Goal: Transaction & Acquisition: Purchase product/service

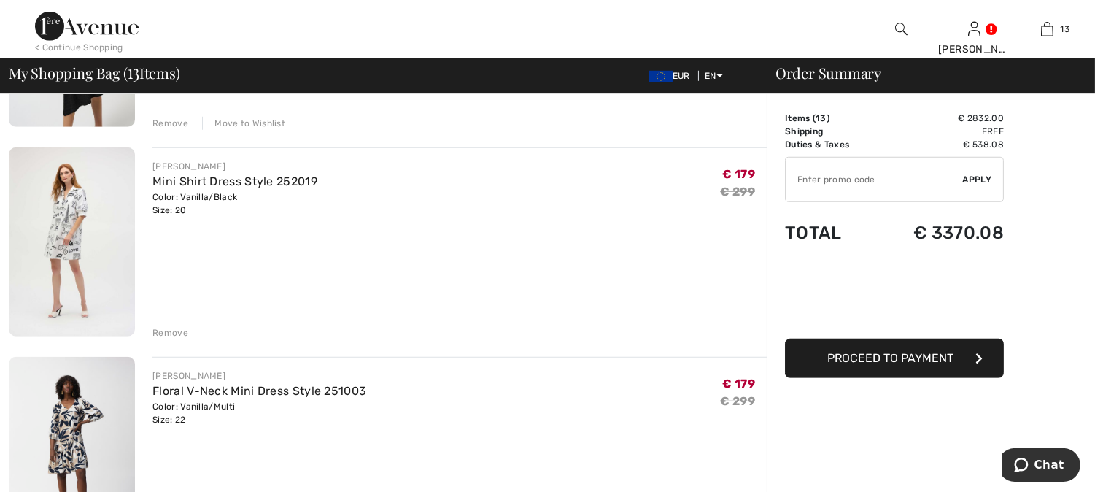
scroll to position [2189, 0]
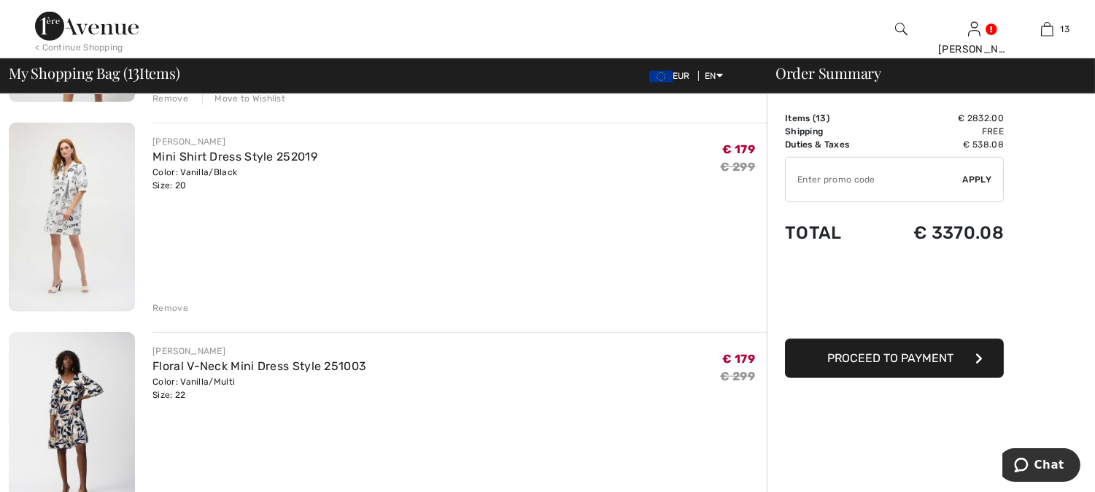
click at [66, 196] on img at bounding box center [72, 217] width 126 height 189
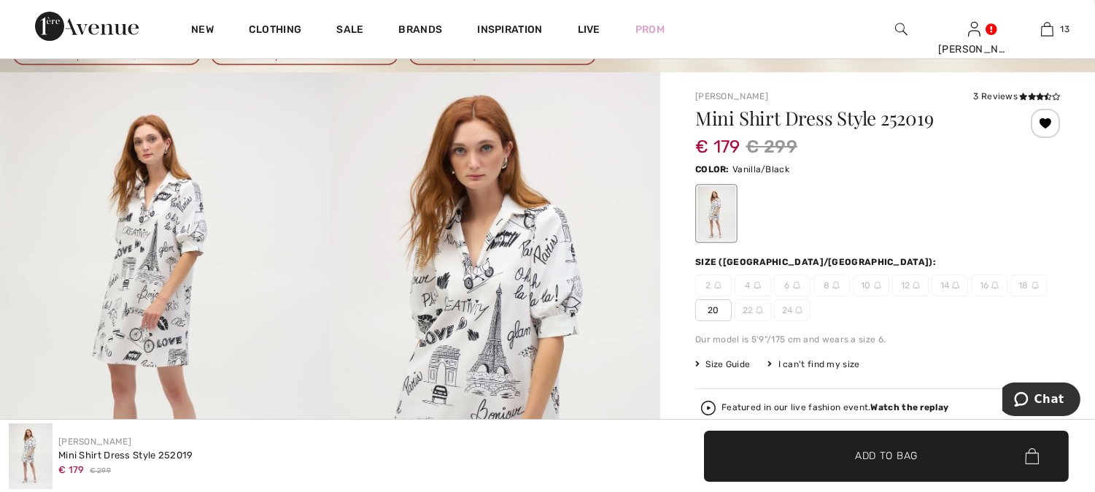
scroll to position [81, 0]
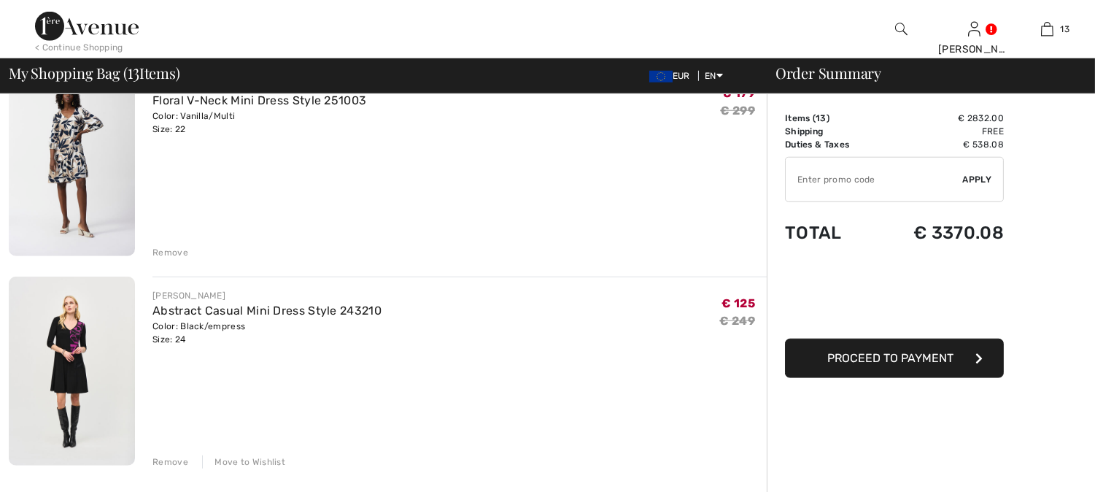
scroll to position [2455, 0]
click at [69, 149] on img at bounding box center [72, 160] width 126 height 189
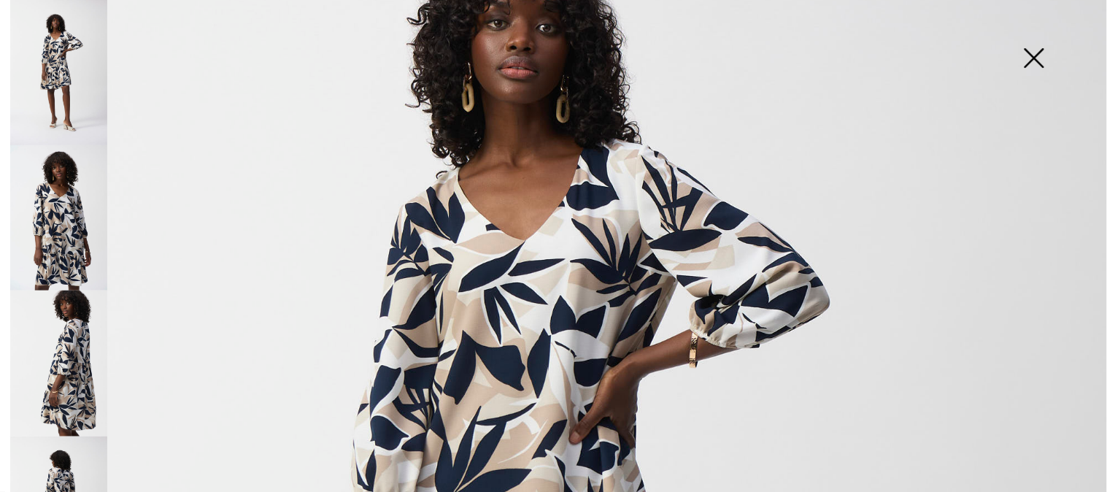
scroll to position [243, 0]
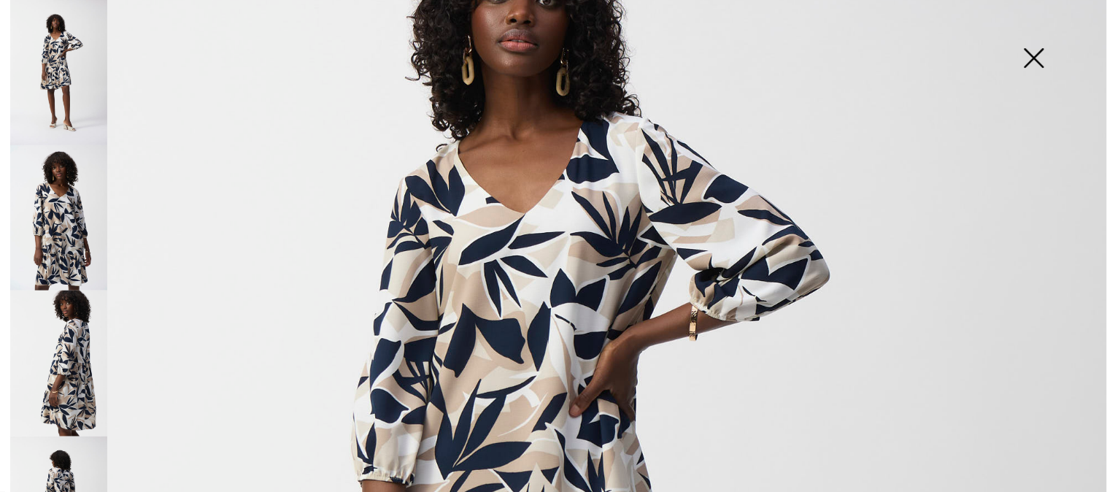
click at [76, 336] on img at bounding box center [58, 362] width 97 height 145
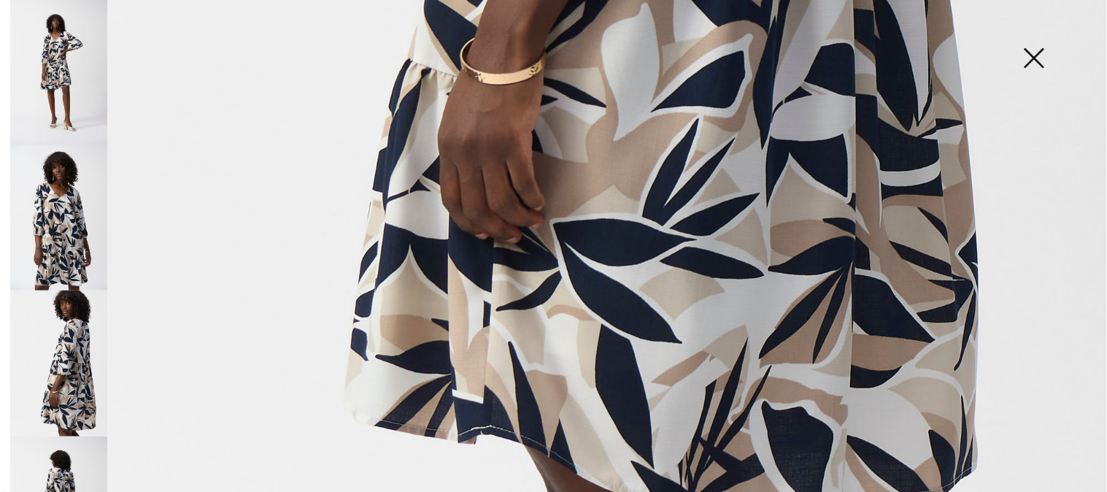
scroll to position [1054, 0]
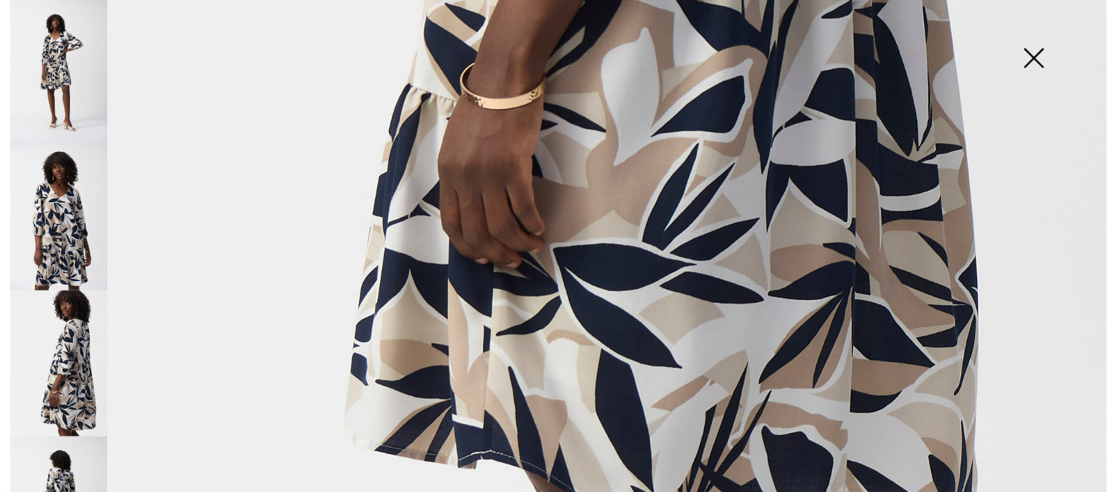
click at [69, 344] on img at bounding box center [58, 362] width 97 height 145
drag, startPoint x: 1037, startPoint y: 56, endPoint x: 918, endPoint y: 69, distance: 119.6
click at [1038, 56] on img at bounding box center [1033, 59] width 73 height 75
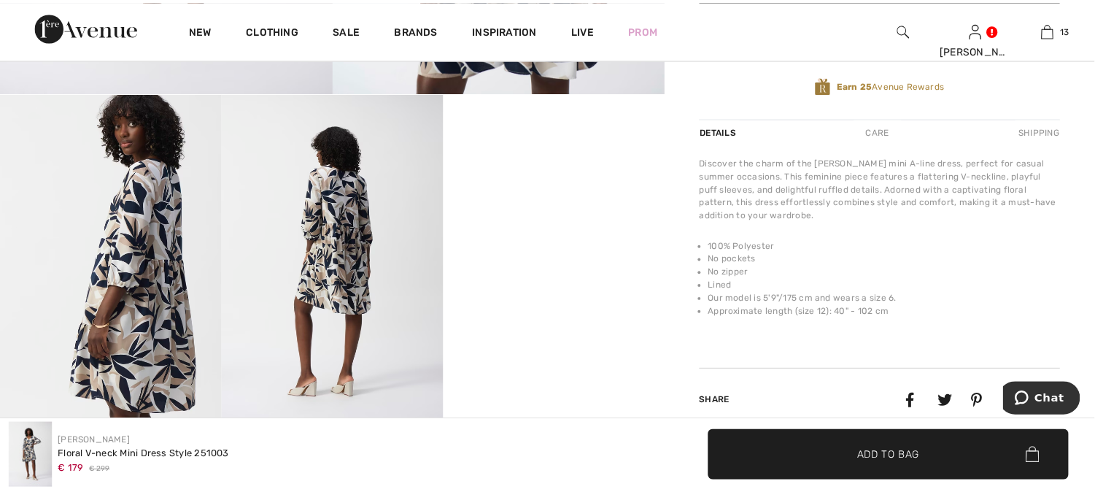
scroll to position [567, 0]
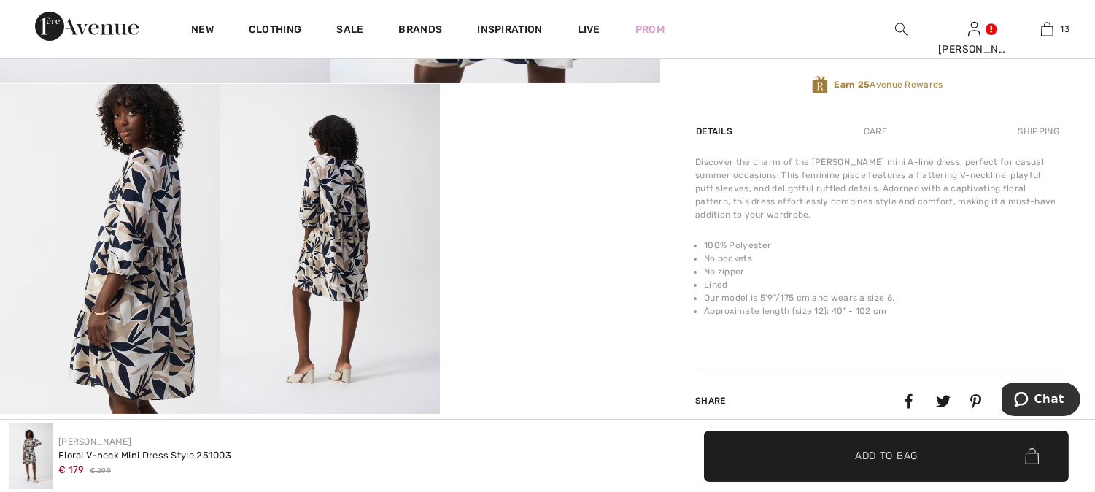
click at [339, 230] on img at bounding box center [330, 249] width 220 height 330
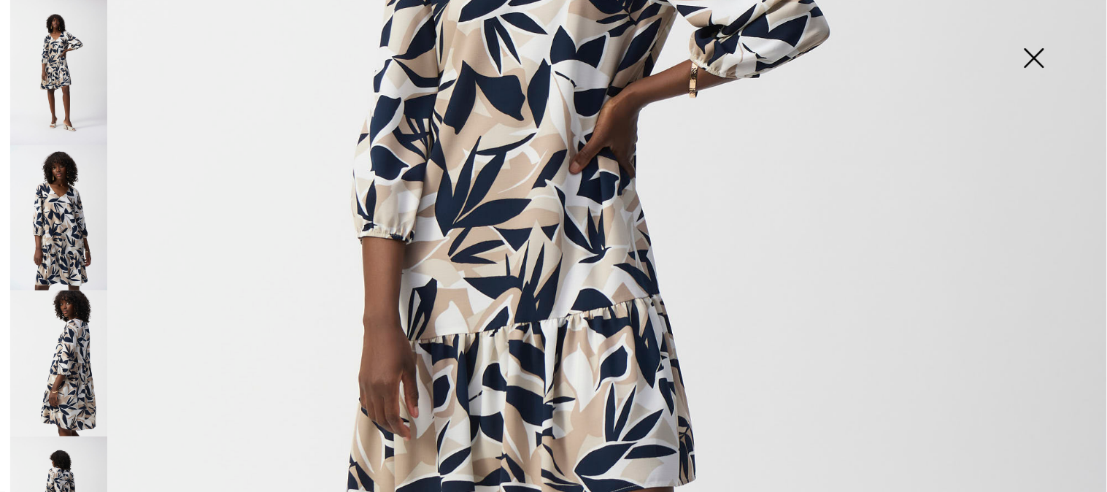
scroll to position [69, 0]
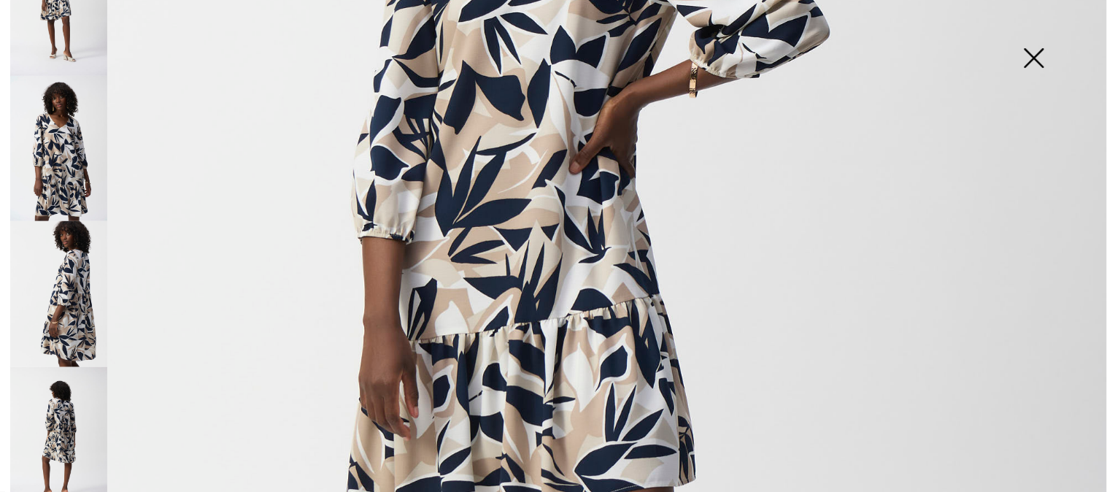
click at [62, 414] on img at bounding box center [58, 439] width 97 height 145
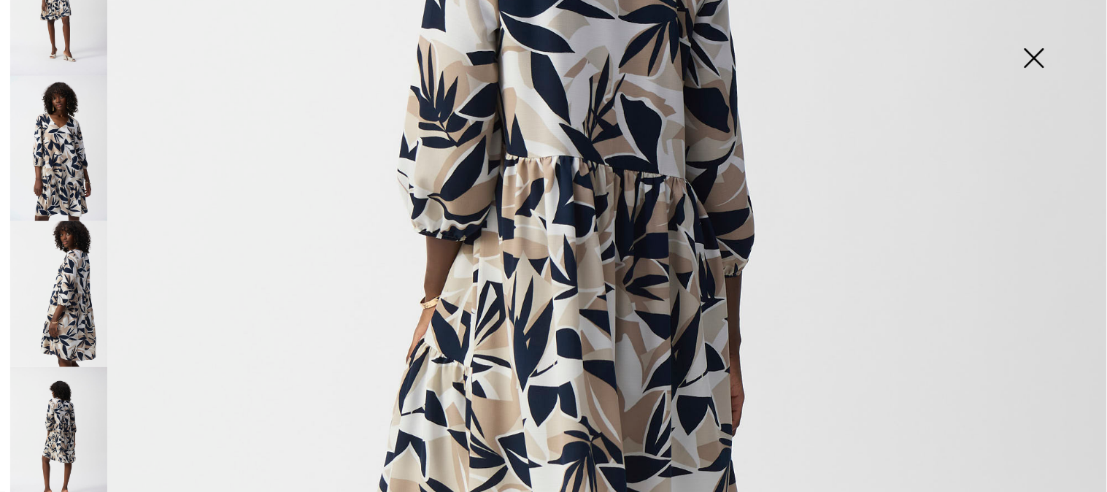
scroll to position [567, 0]
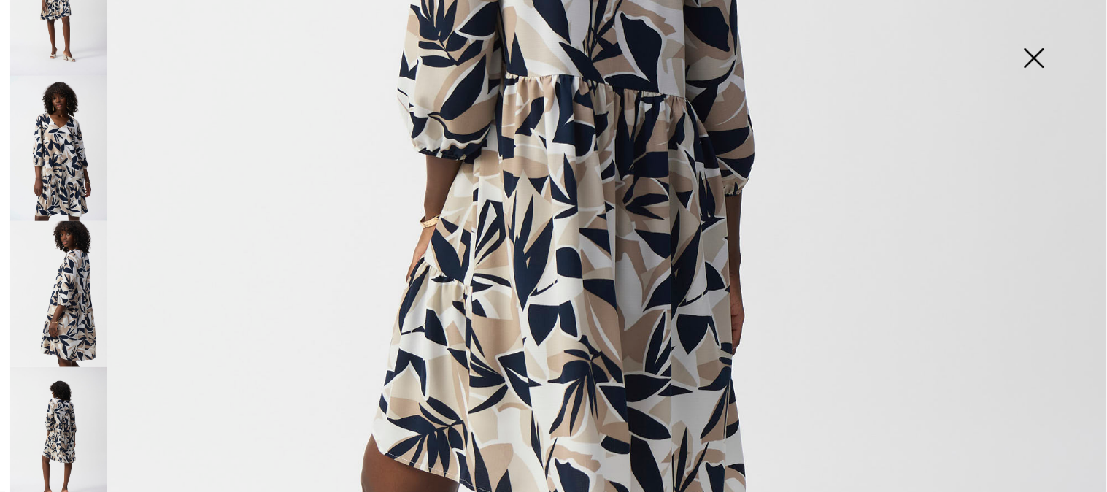
click at [51, 157] on img at bounding box center [58, 148] width 97 height 145
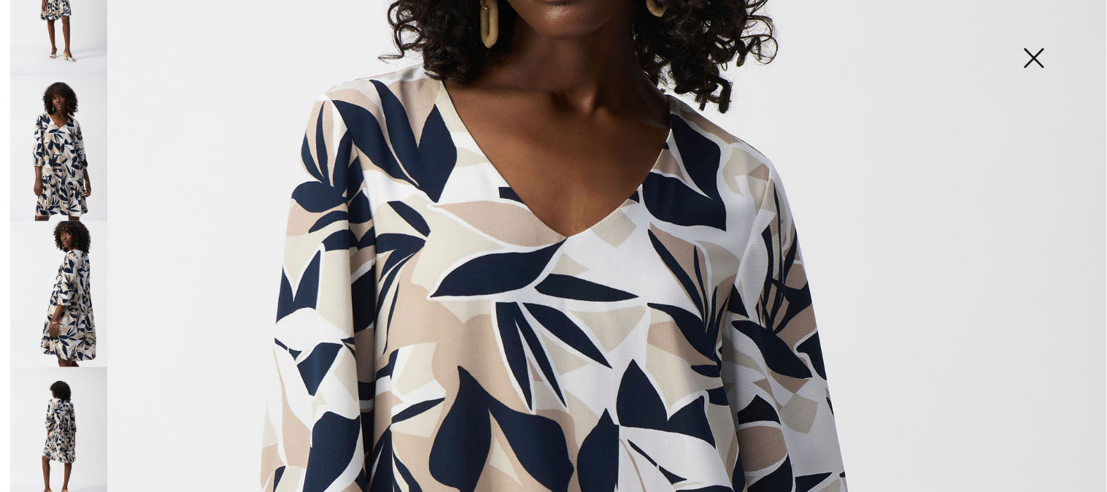
scroll to position [338, 0]
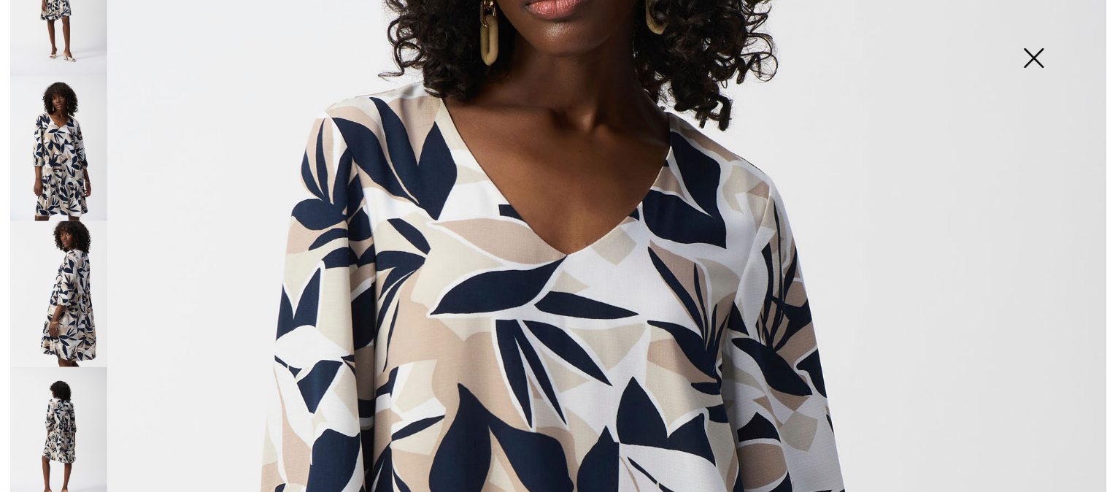
click at [1035, 55] on img at bounding box center [1033, 59] width 73 height 75
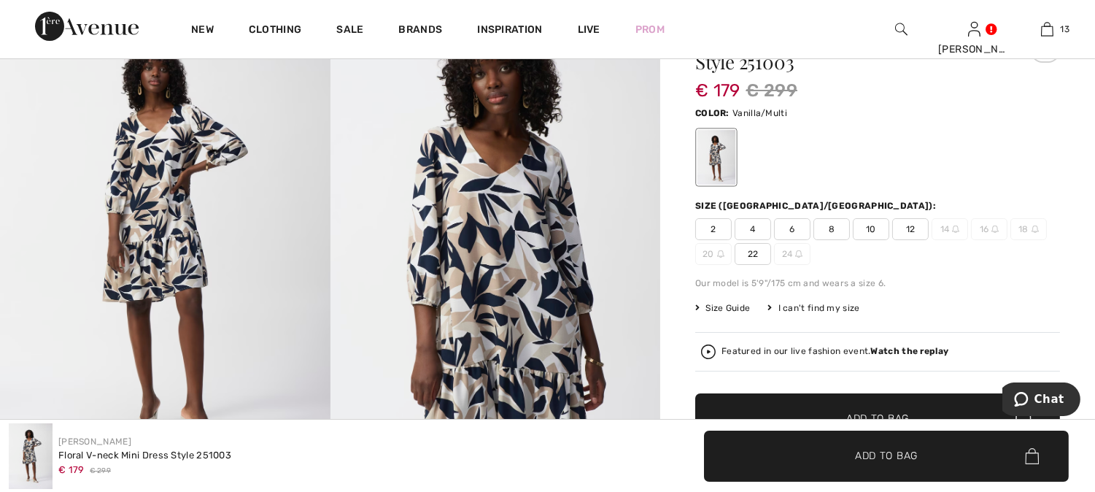
scroll to position [81, 0]
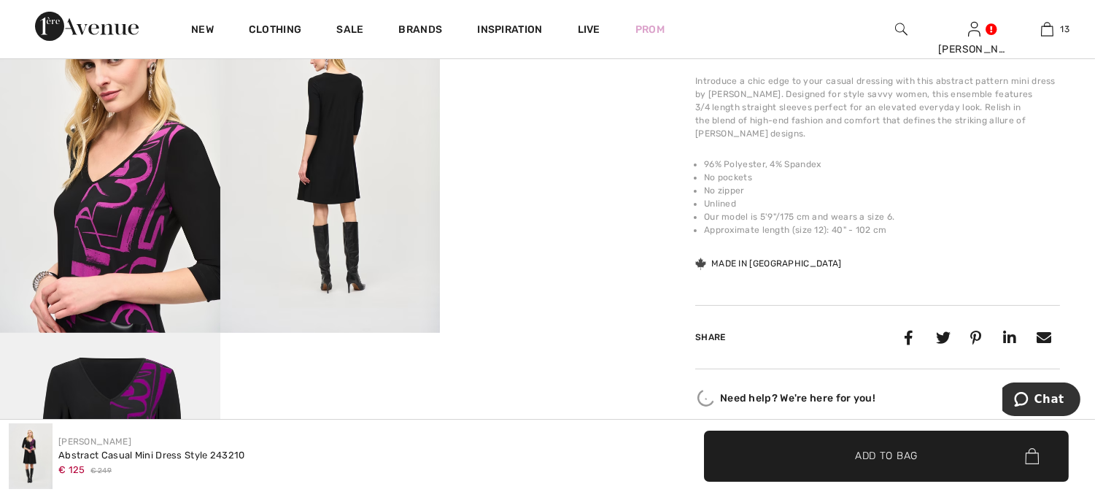
click at [341, 132] on img at bounding box center [330, 168] width 220 height 330
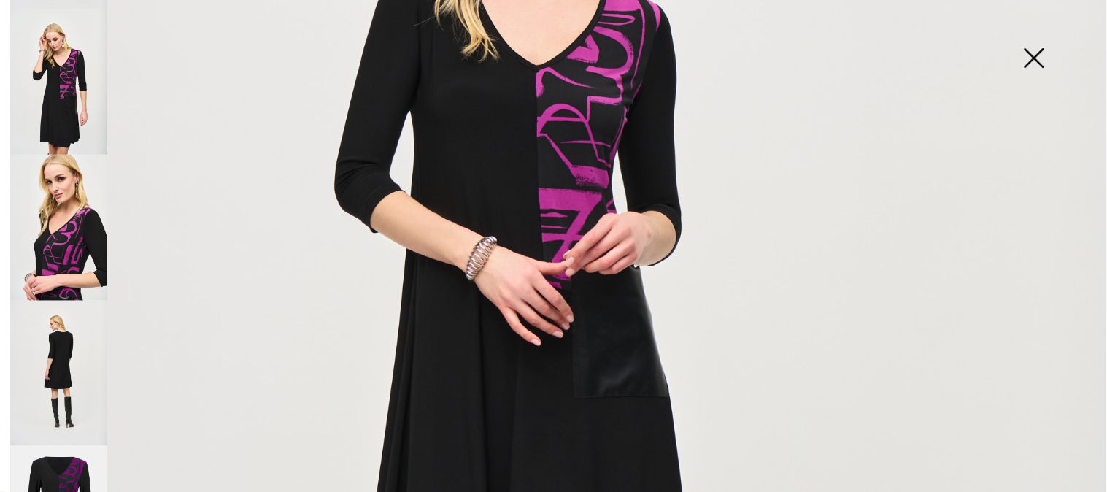
scroll to position [210, 0]
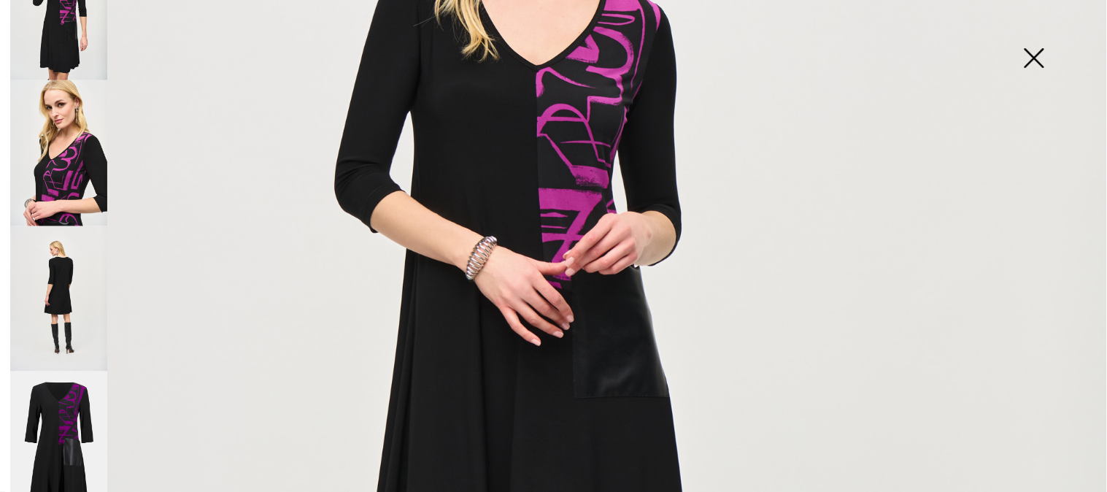
click at [49, 267] on img at bounding box center [58, 298] width 97 height 145
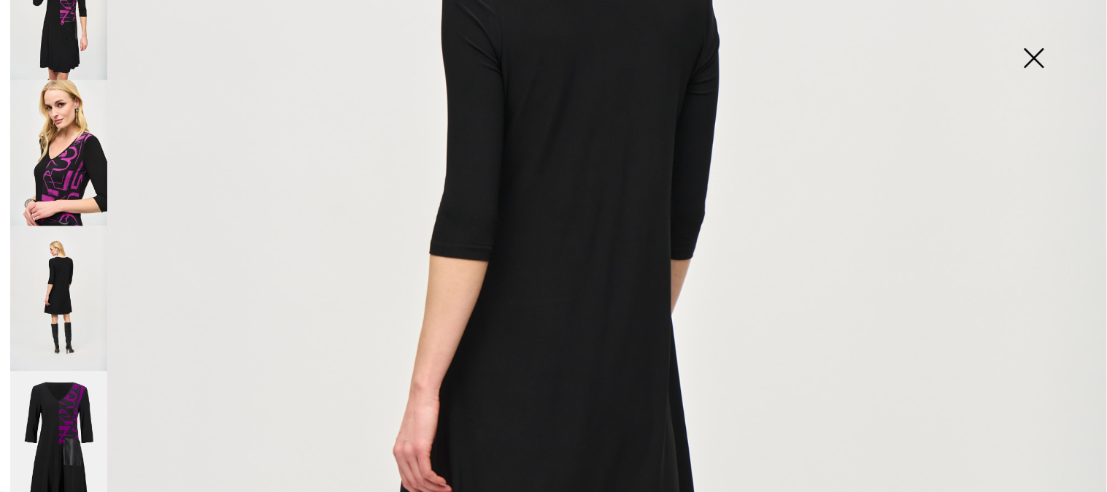
click at [53, 390] on img at bounding box center [58, 444] width 97 height 146
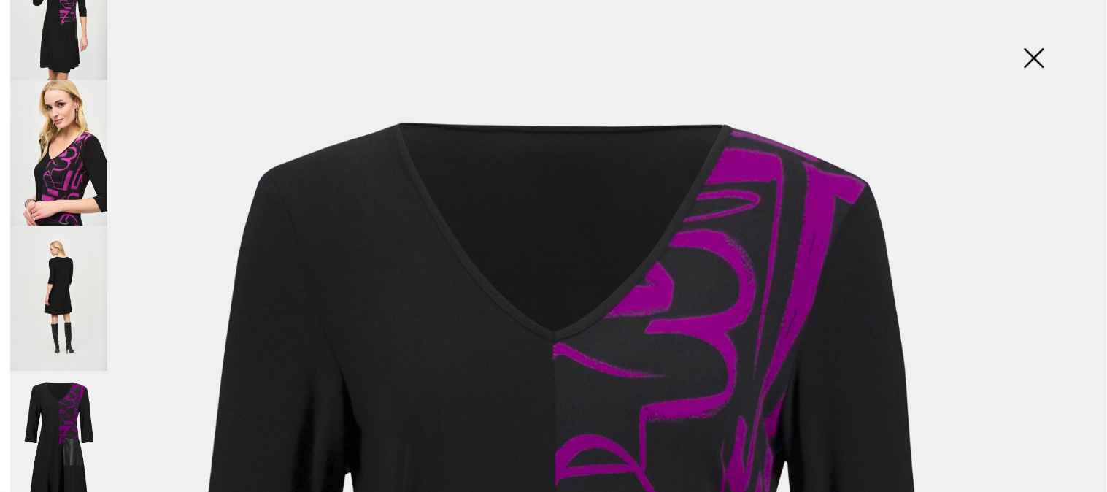
scroll to position [0, 0]
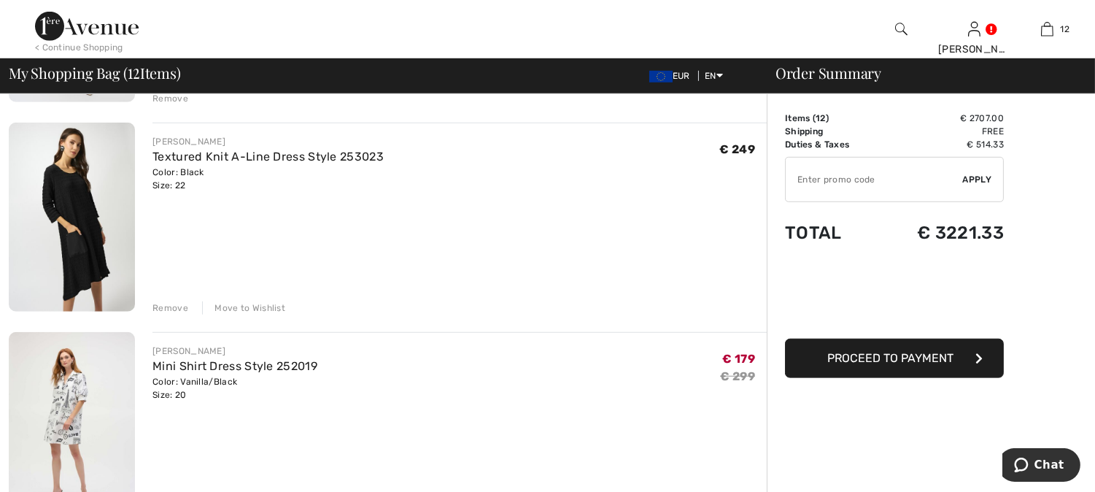
scroll to position [1968, 0]
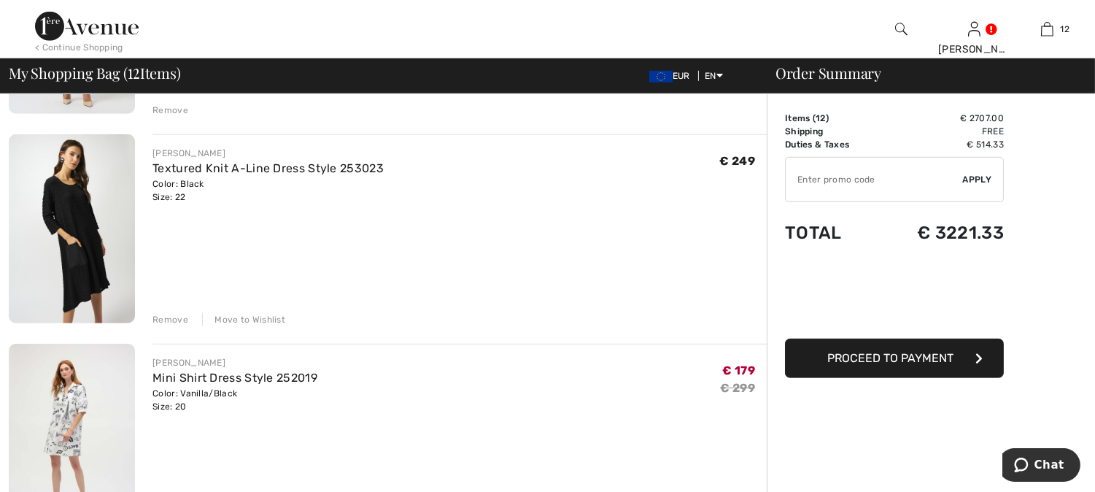
click at [67, 210] on img at bounding box center [72, 228] width 126 height 189
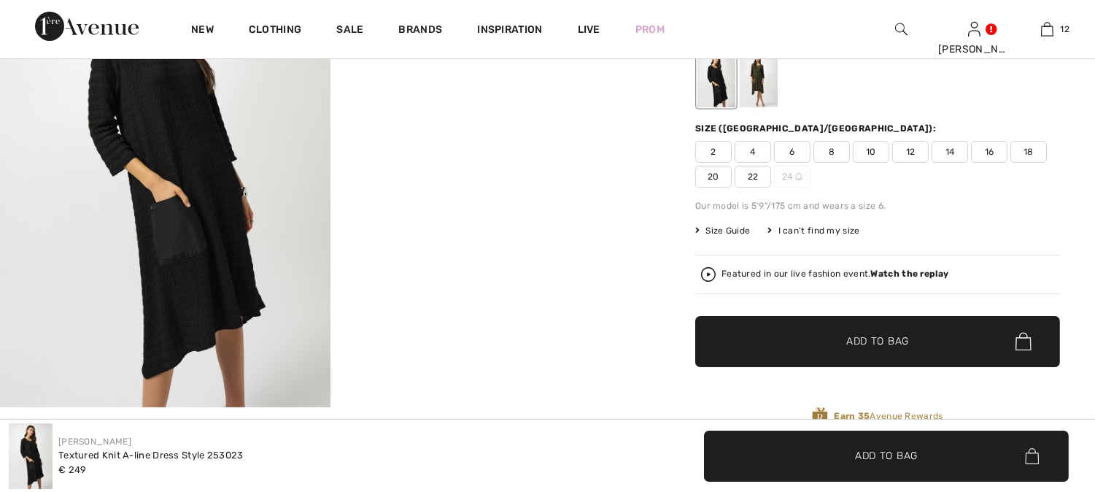
click at [206, 227] on img at bounding box center [165, 159] width 331 height 495
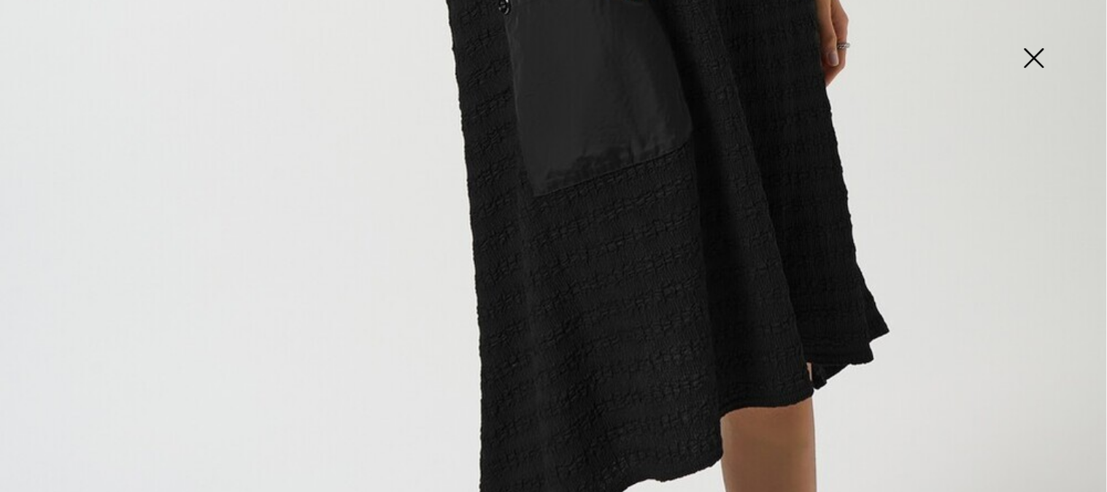
scroll to position [1054, 0]
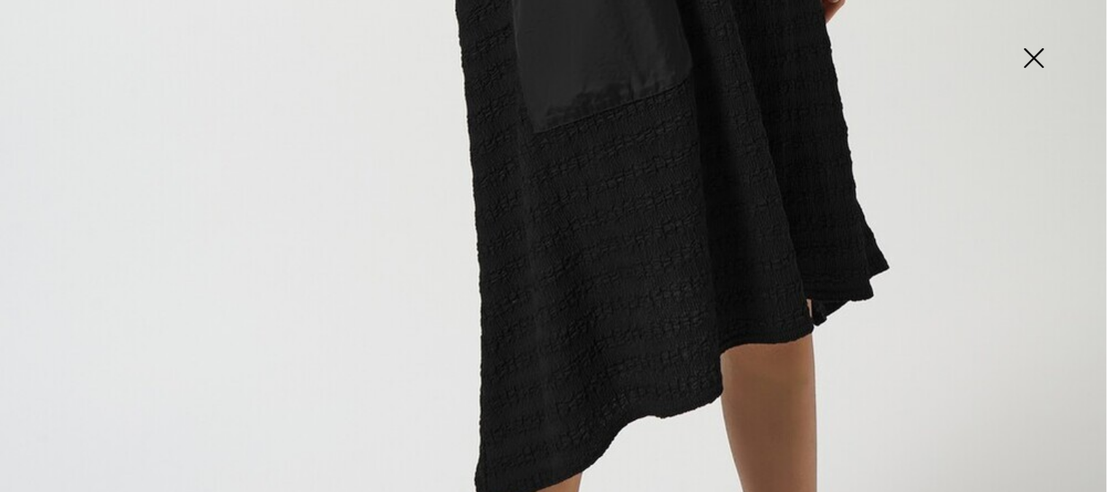
click at [1039, 57] on img at bounding box center [1033, 59] width 73 height 75
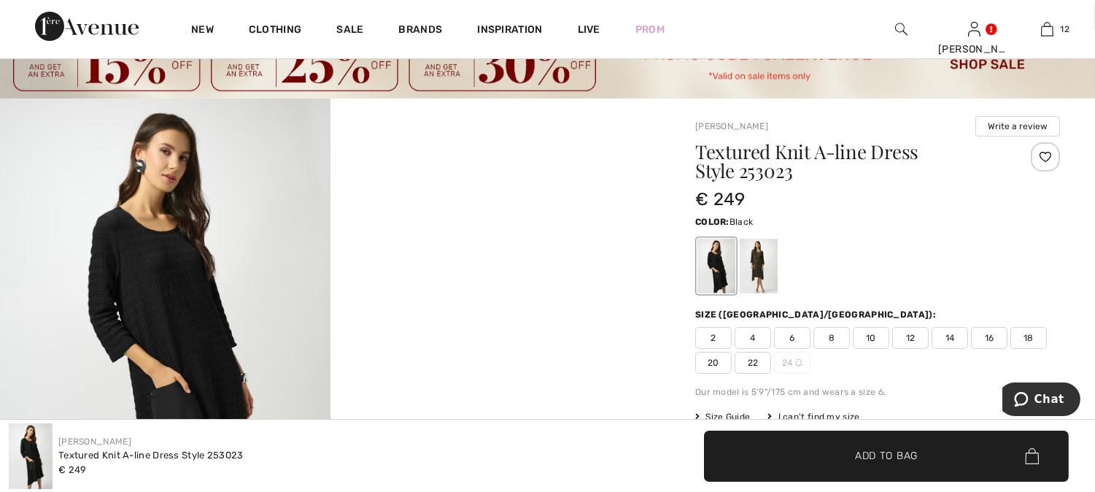
scroll to position [0, 0]
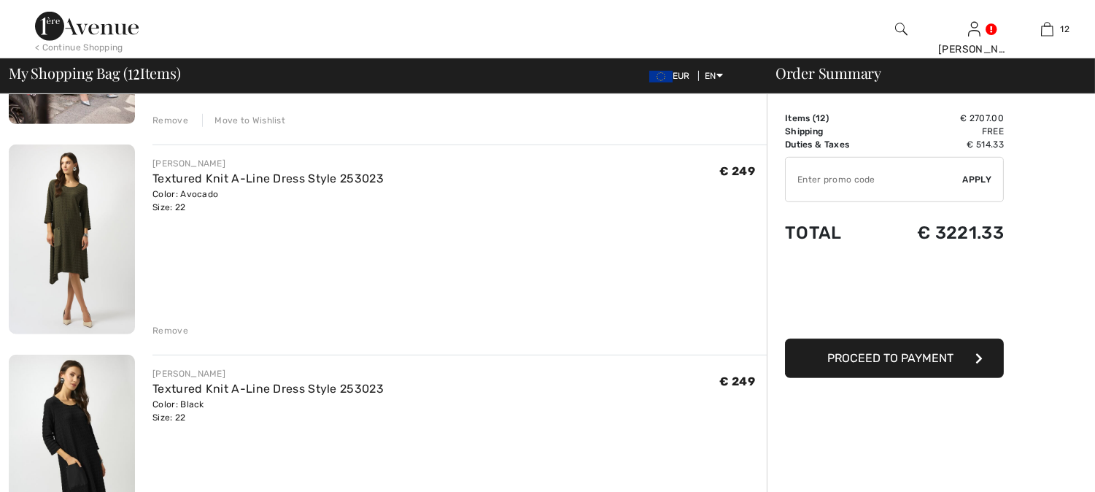
scroll to position [1748, 0]
click at [63, 217] on img at bounding box center [72, 238] width 126 height 189
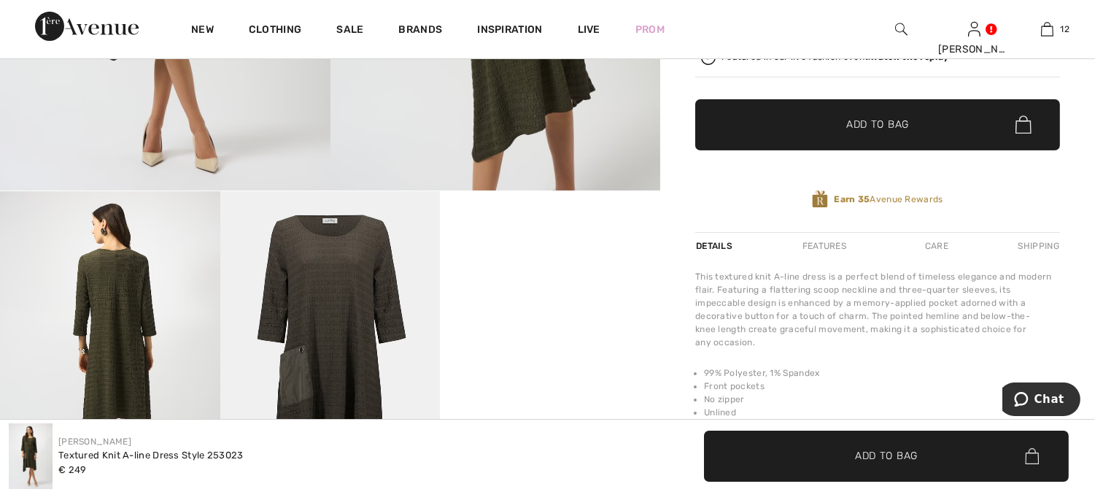
scroll to position [486, 0]
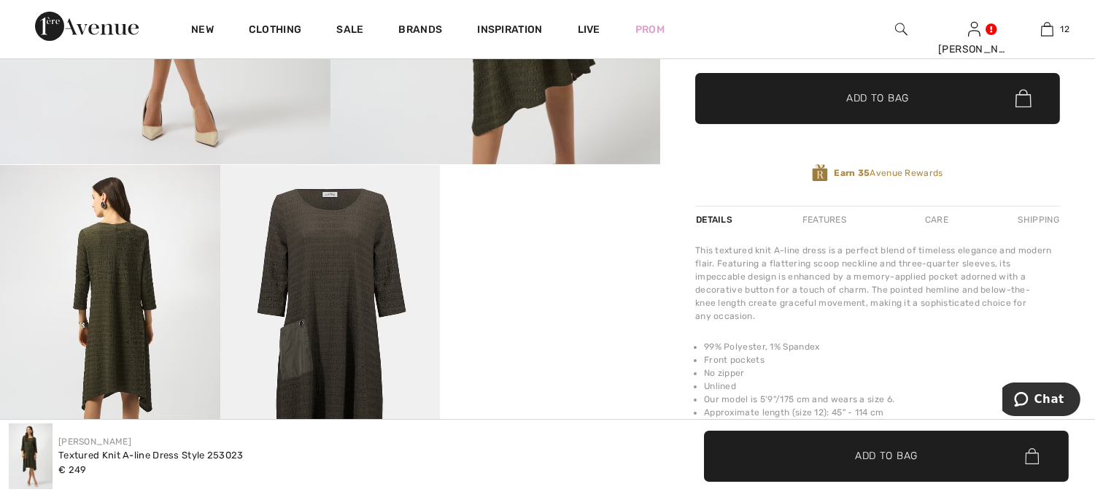
click at [117, 293] on img at bounding box center [110, 330] width 220 height 330
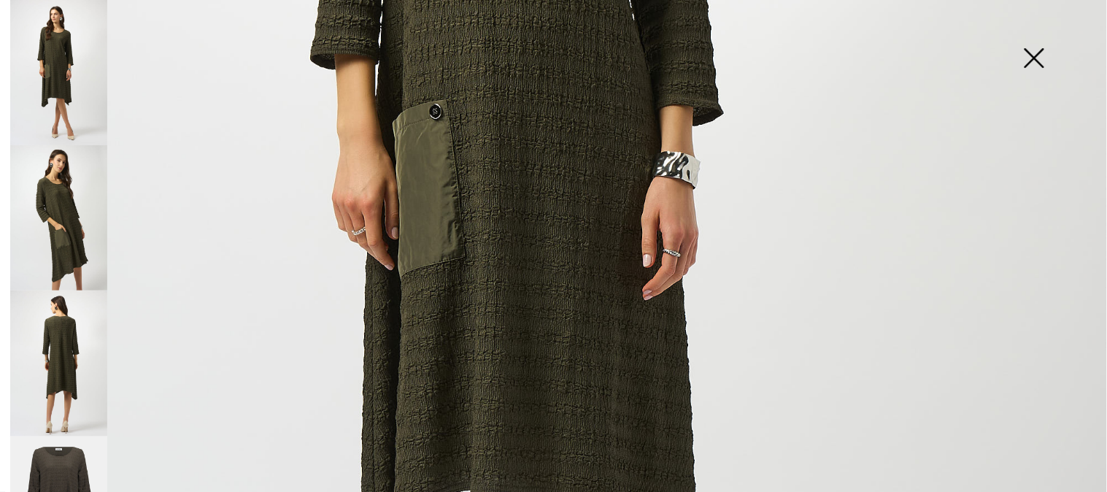
scroll to position [567, 0]
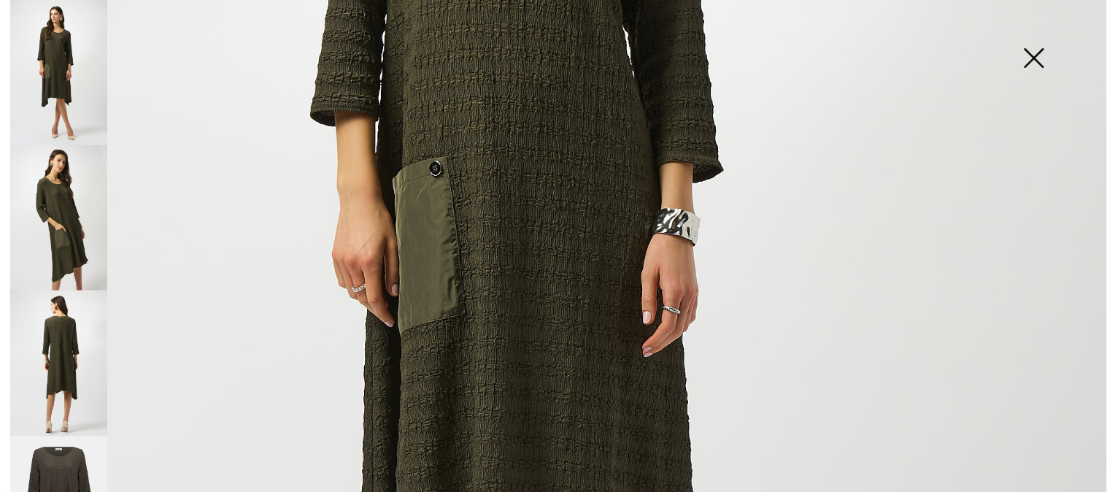
click at [62, 332] on img at bounding box center [58, 362] width 97 height 145
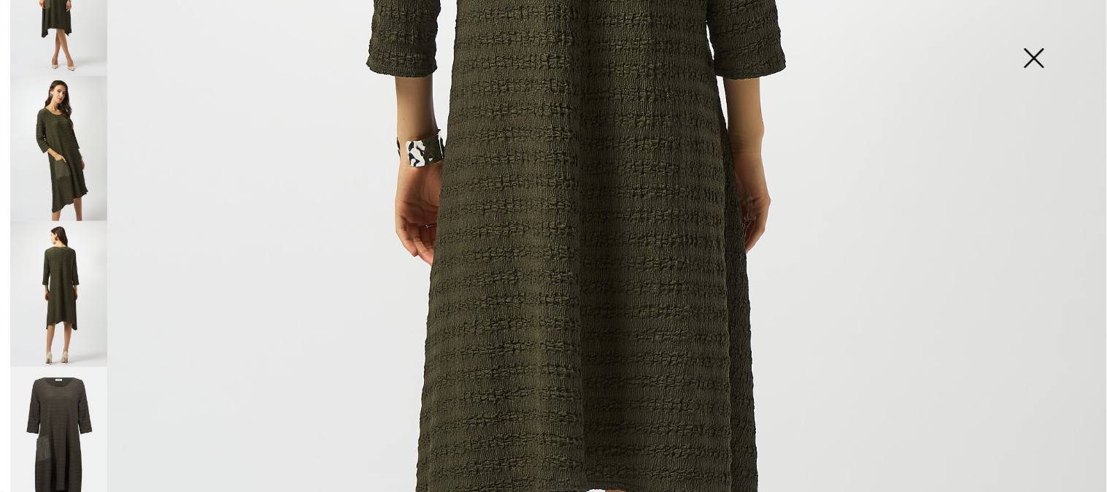
scroll to position [648, 0]
click at [1039, 56] on img at bounding box center [1033, 59] width 73 height 75
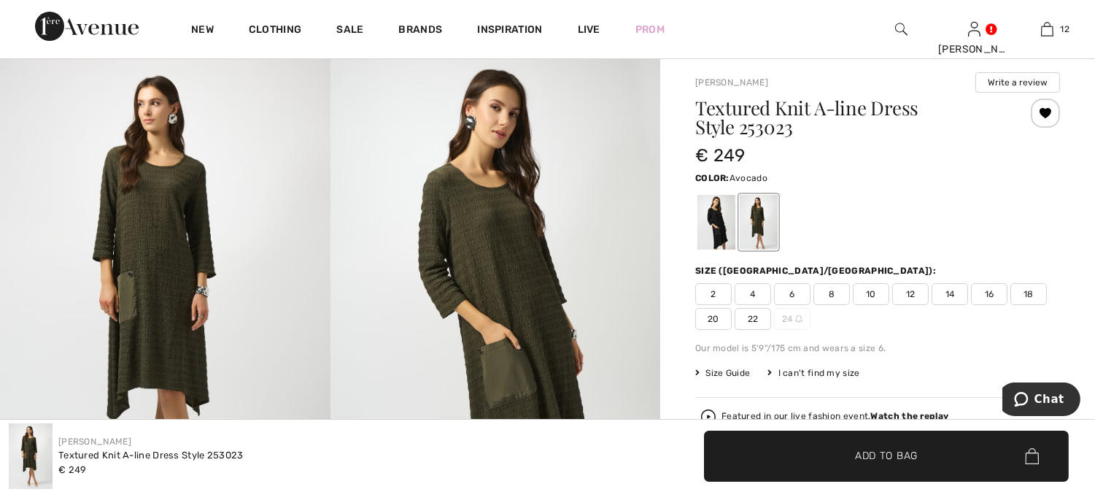
scroll to position [81, 0]
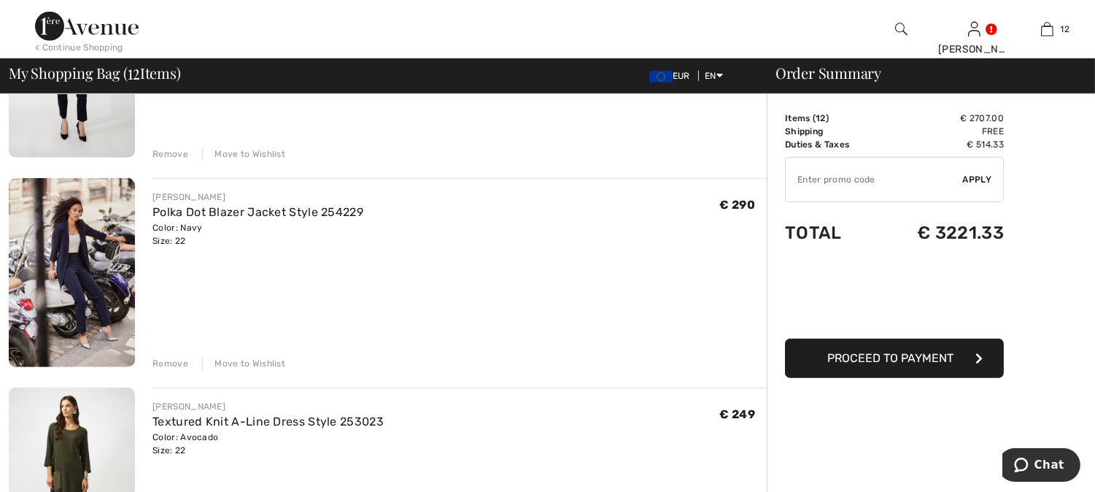
scroll to position [1424, 0]
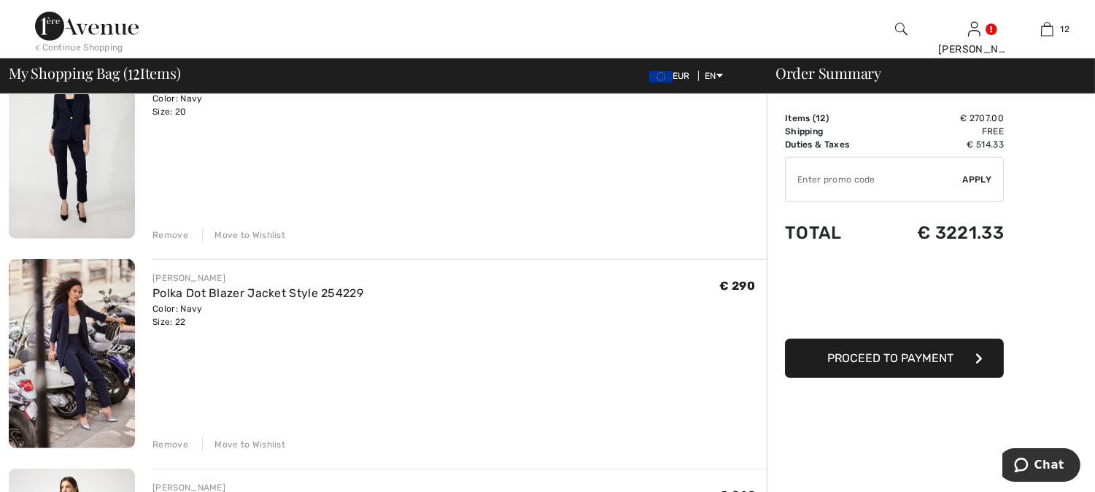
click at [76, 239] on div "JOSEPH RIBKOFF Casual V-Neck Mini Dress Style 253218 Color: Black/Multi Size: 2…" at bounding box center [388, 344] width 758 height 3108
click at [64, 324] on img at bounding box center [72, 353] width 126 height 189
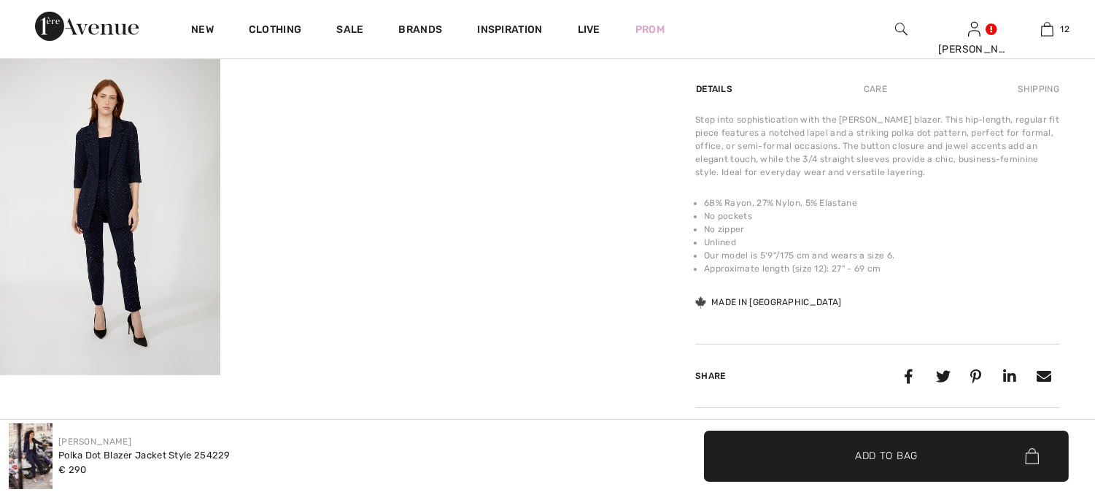
scroll to position [973, 0]
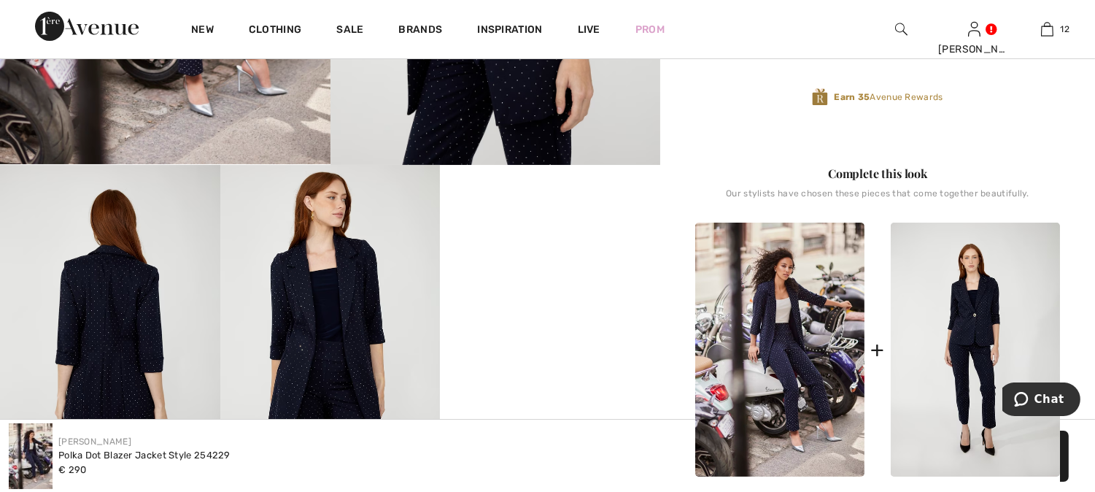
click at [108, 340] on img at bounding box center [110, 330] width 220 height 330
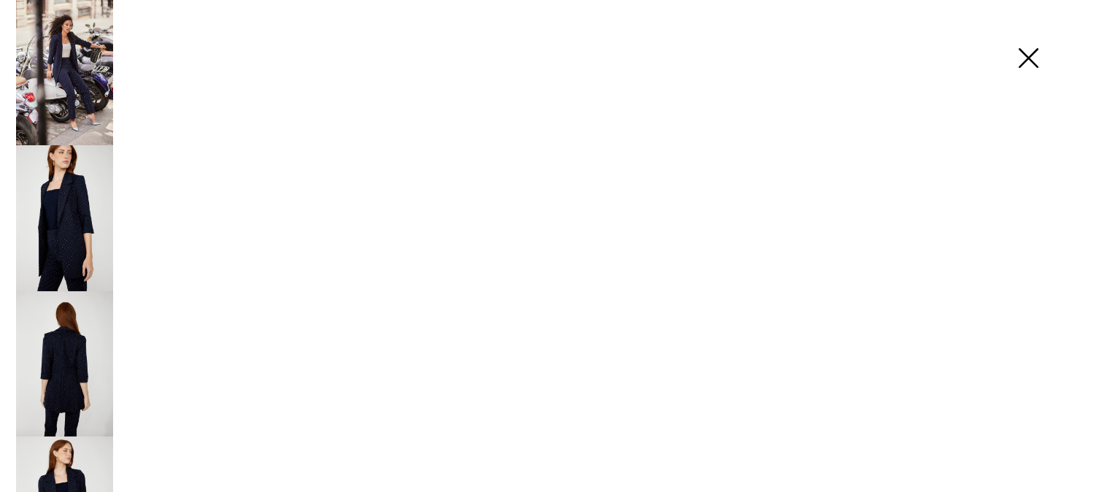
scroll to position [487, 0]
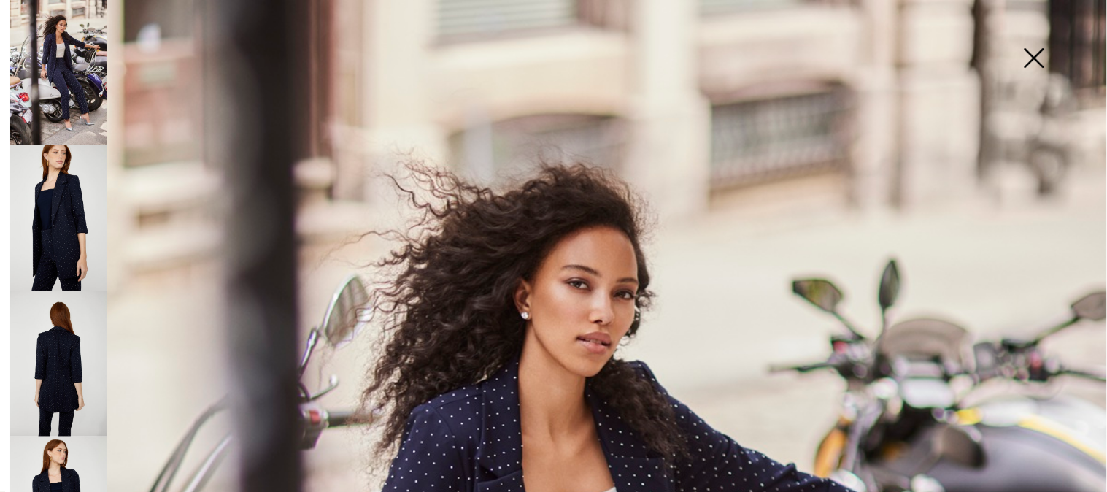
click at [61, 338] on img at bounding box center [58, 364] width 97 height 146
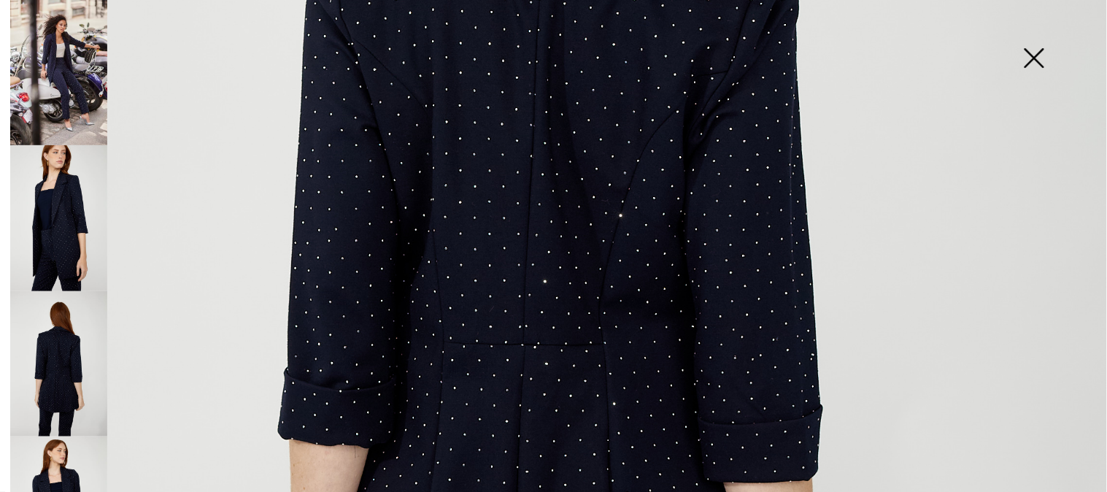
scroll to position [486, 0]
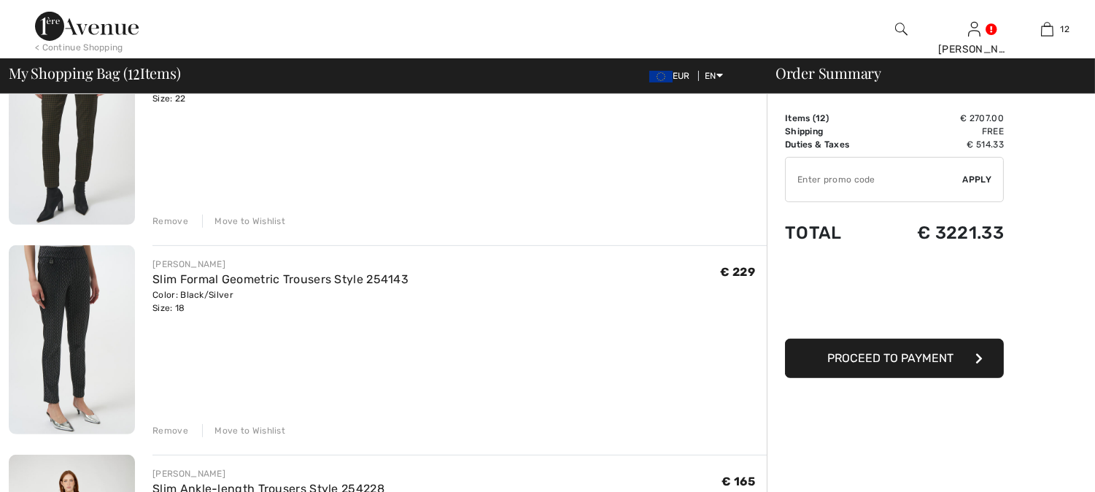
click at [78, 312] on img at bounding box center [72, 339] width 126 height 189
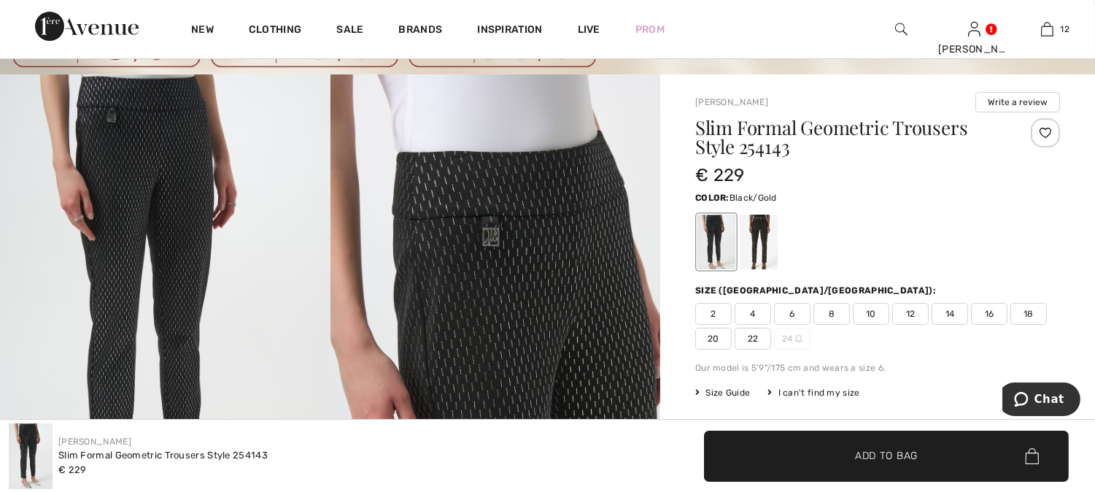
click at [762, 226] on div at bounding box center [759, 242] width 38 height 55
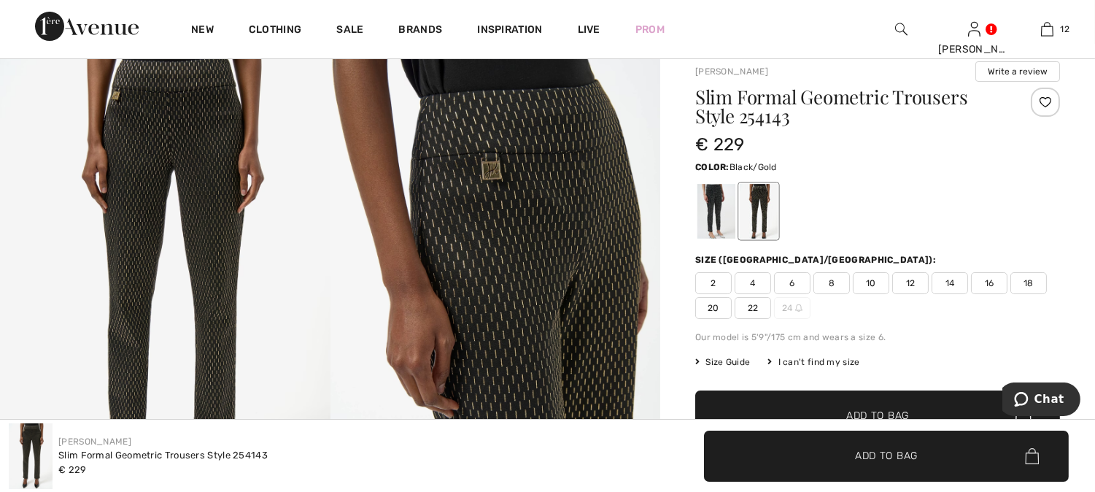
scroll to position [162, 0]
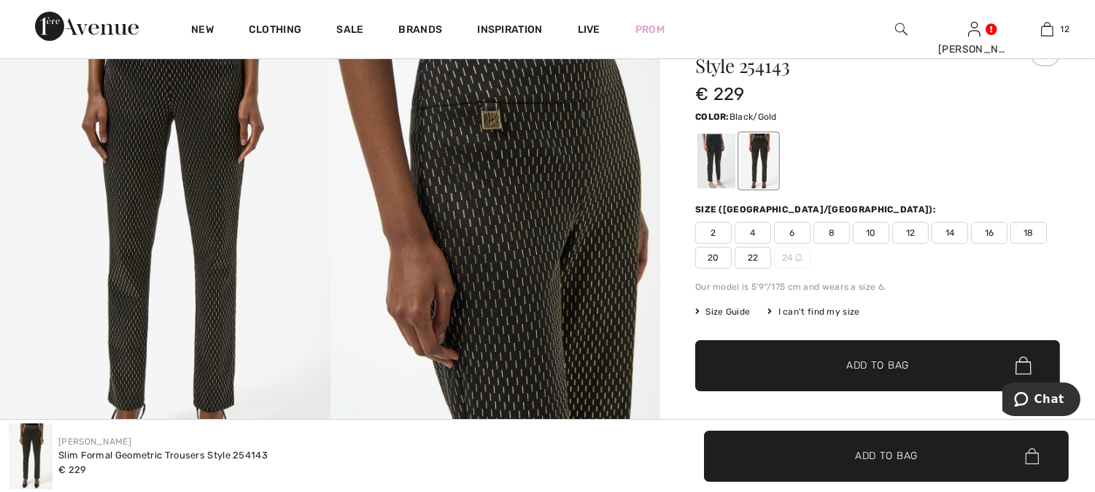
click at [1029, 232] on span "18" at bounding box center [1029, 233] width 36 height 22
drag, startPoint x: 833, startPoint y: 376, endPoint x: 843, endPoint y: 368, distance: 12.6
click at [837, 376] on span "✔ Added to Bag Add to Bag" at bounding box center [877, 365] width 365 height 51
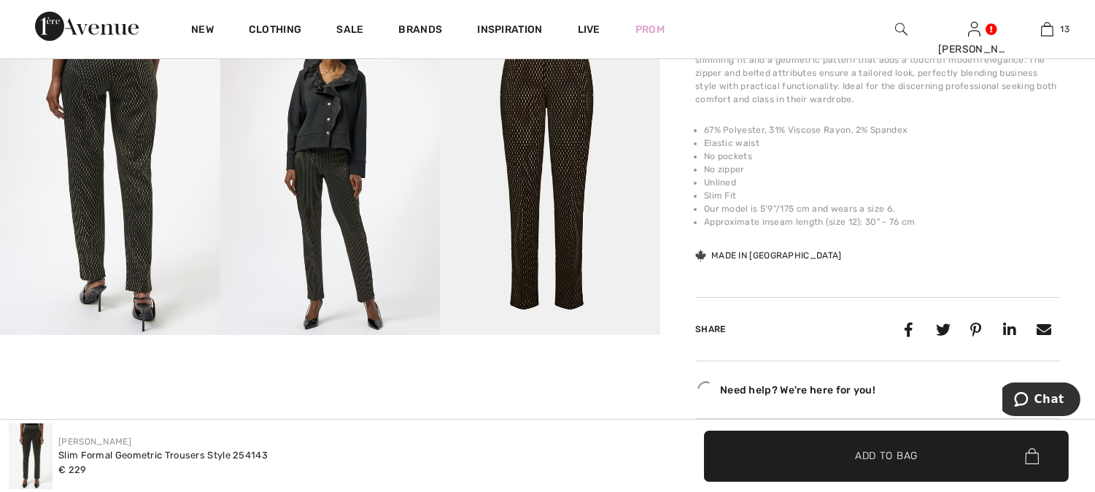
scroll to position [648, 0]
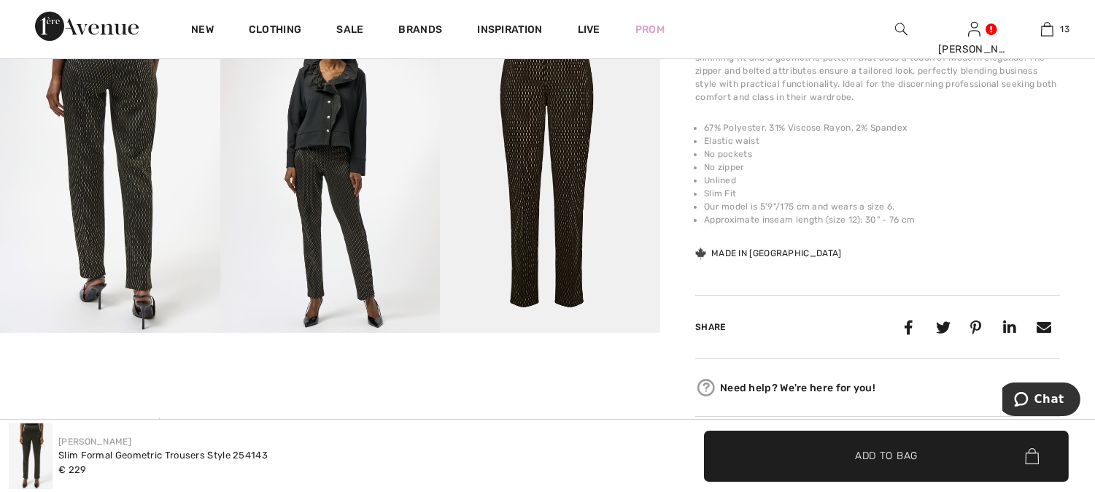
click at [533, 164] on img at bounding box center [550, 168] width 220 height 330
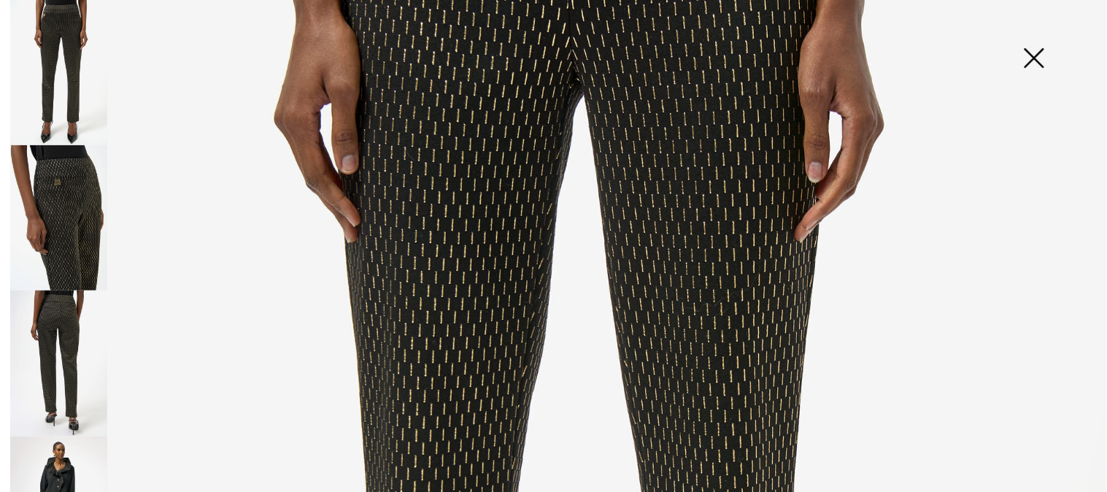
scroll to position [0, 0]
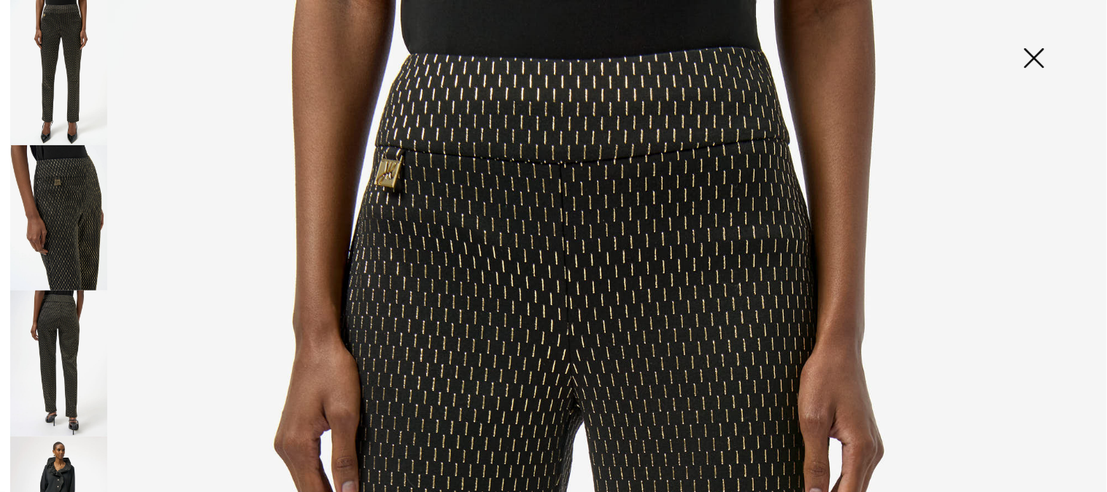
click at [1027, 52] on img at bounding box center [1033, 59] width 73 height 75
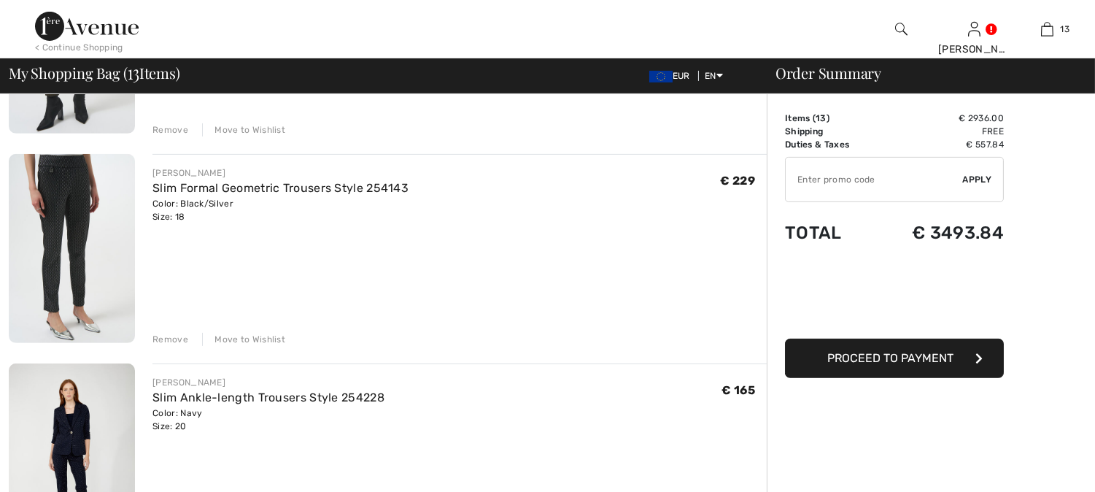
click at [74, 207] on img at bounding box center [72, 248] width 126 height 189
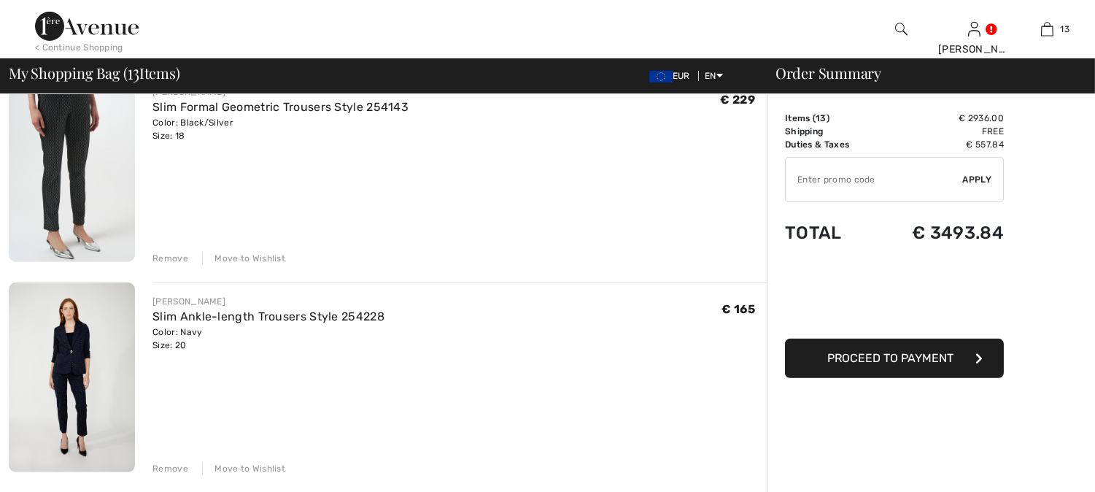
click at [250, 253] on div "Move to Wishlist" at bounding box center [243, 258] width 83 height 13
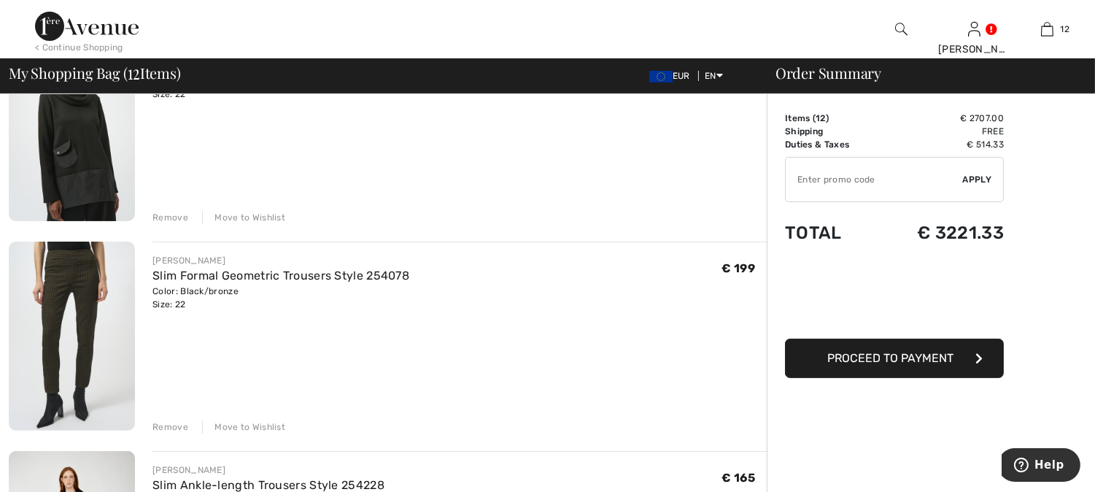
scroll to position [840, 0]
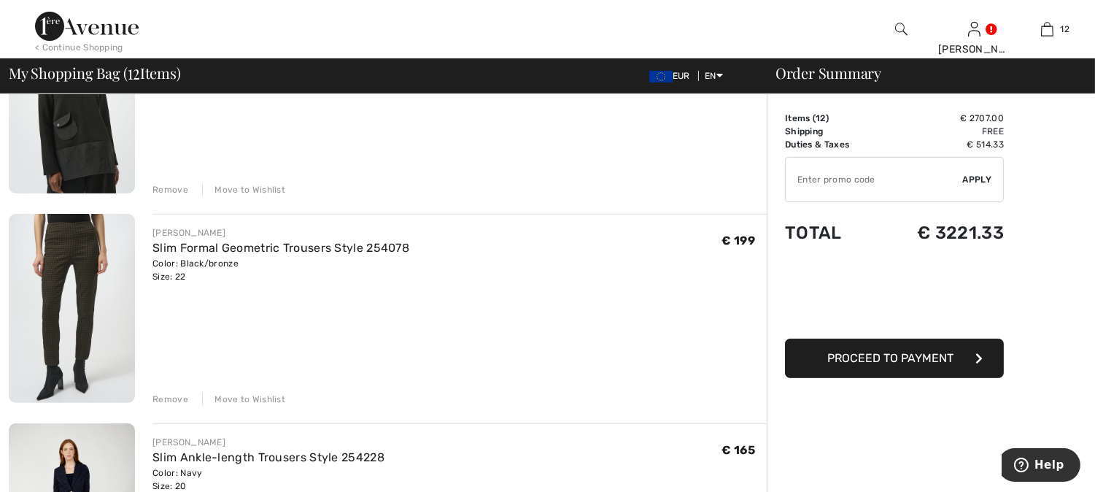
click at [86, 261] on img at bounding box center [72, 308] width 126 height 189
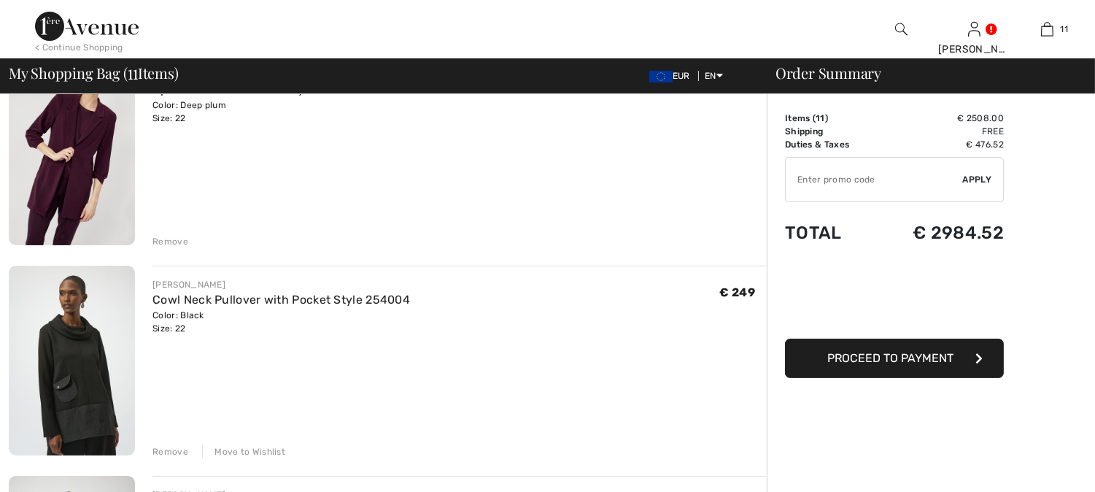
scroll to position [677, 0]
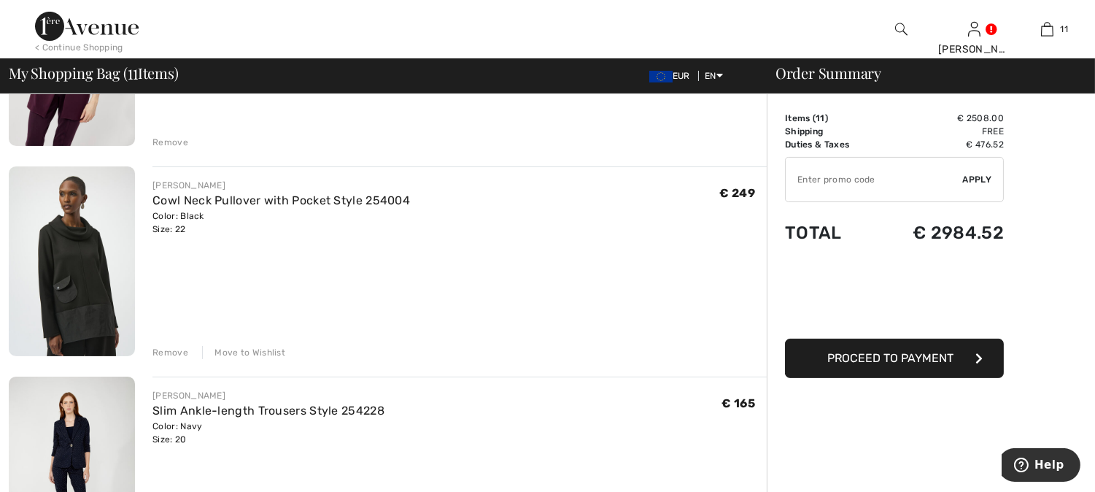
click at [96, 301] on img at bounding box center [72, 260] width 126 height 189
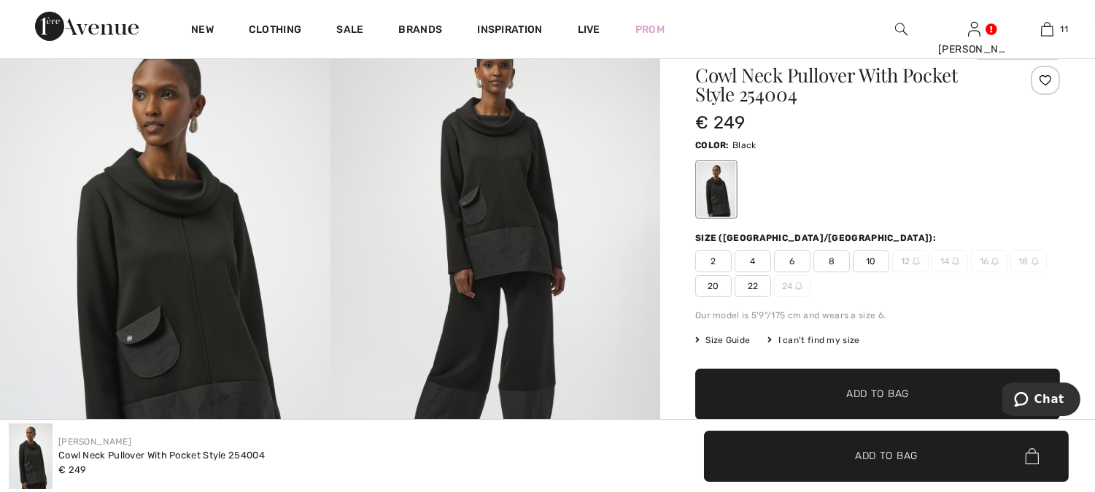
scroll to position [243, 0]
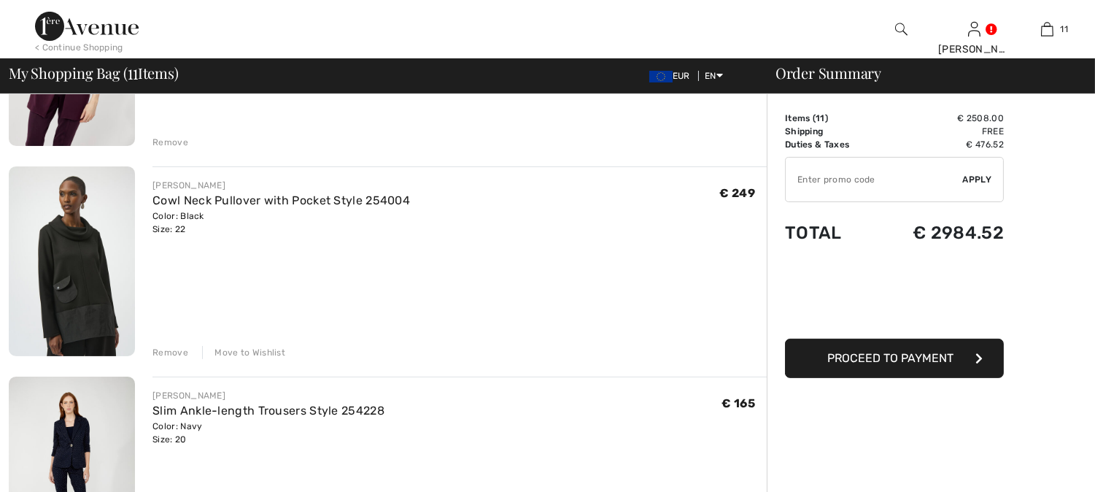
click at [256, 351] on div "Move to Wishlist" at bounding box center [243, 352] width 83 height 13
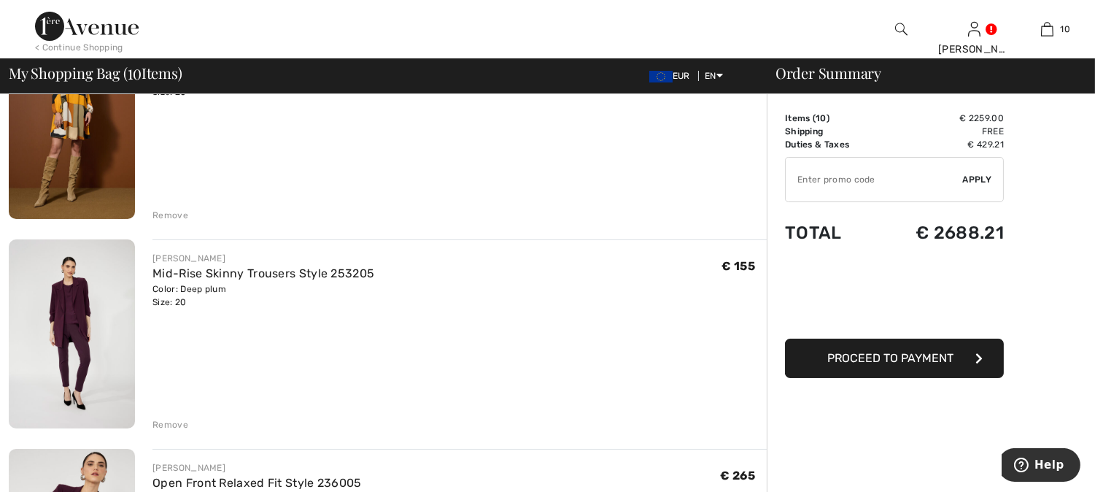
scroll to position [29, 0]
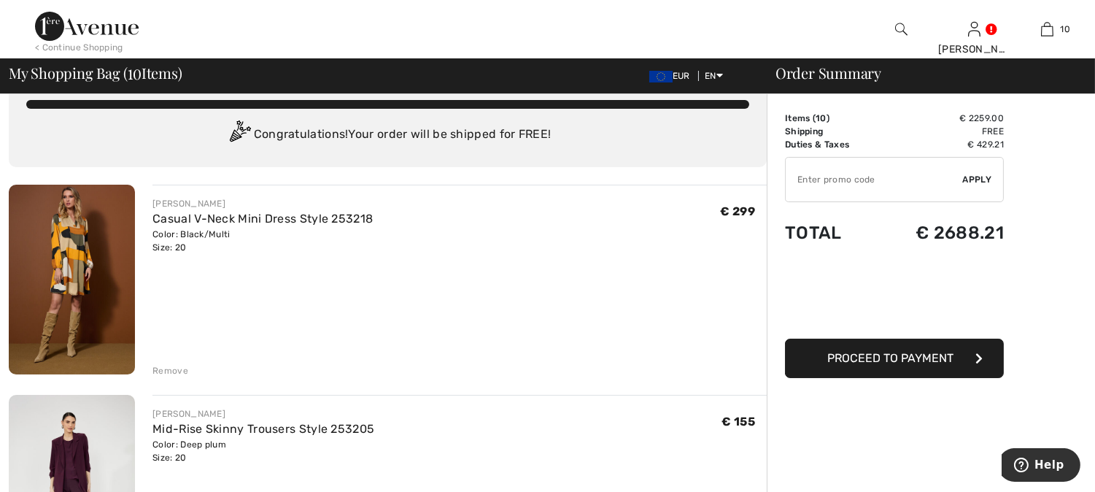
click at [69, 258] on img at bounding box center [72, 280] width 126 height 190
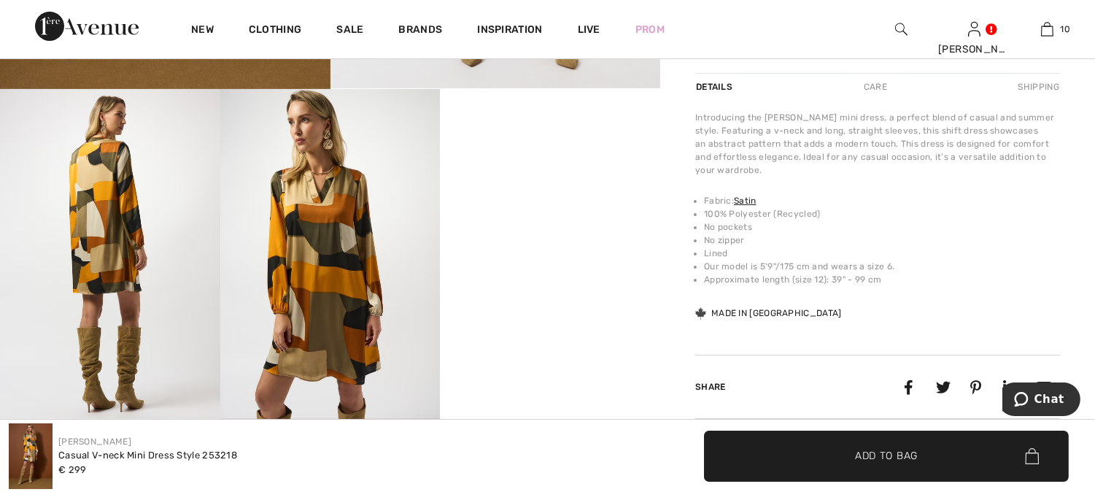
scroll to position [567, 0]
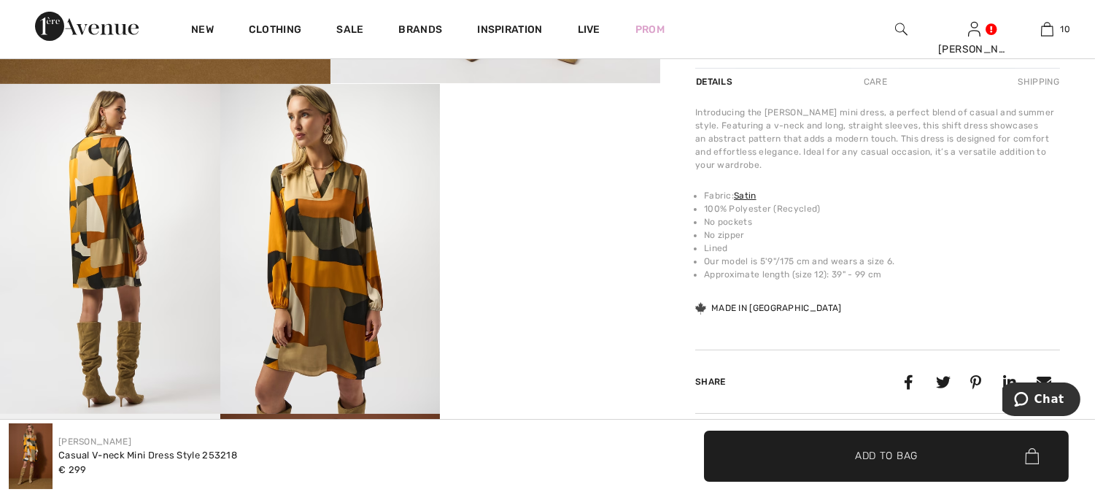
click at [556, 194] on video "Your browser does not support the video tag." at bounding box center [550, 139] width 220 height 110
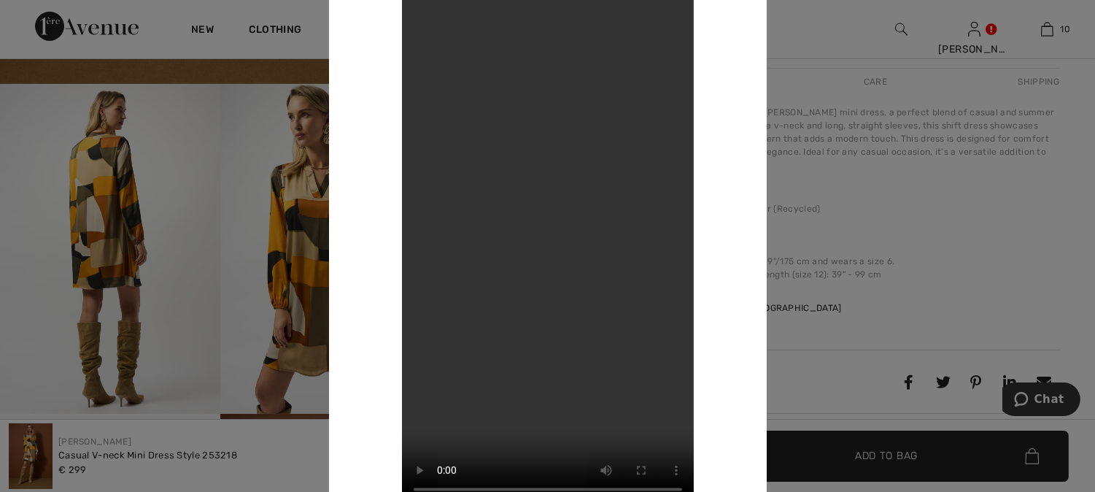
drag, startPoint x: 128, startPoint y: 201, endPoint x: 107, endPoint y: 206, distance: 22.5
click at [125, 201] on div at bounding box center [547, 246] width 1095 height 492
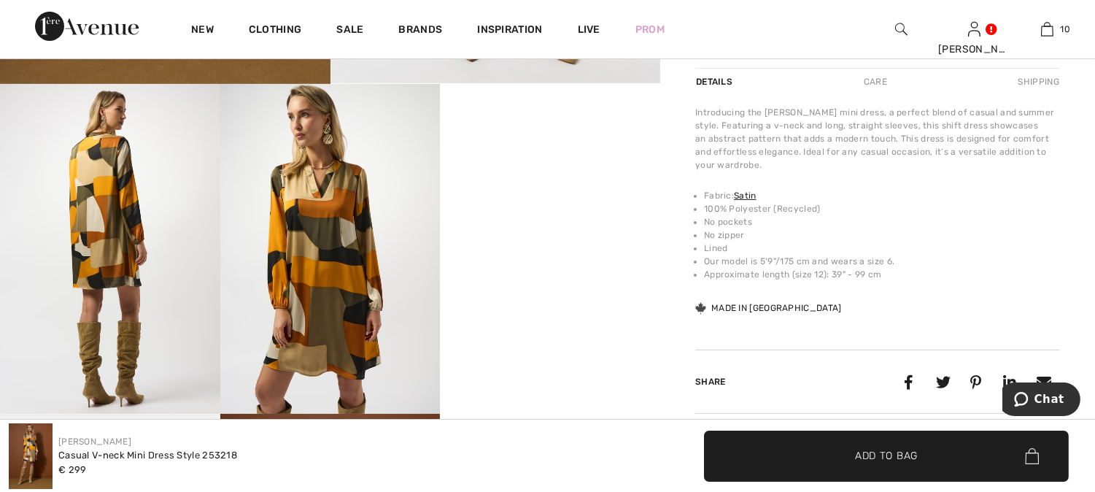
click at [104, 212] on img at bounding box center [110, 249] width 220 height 330
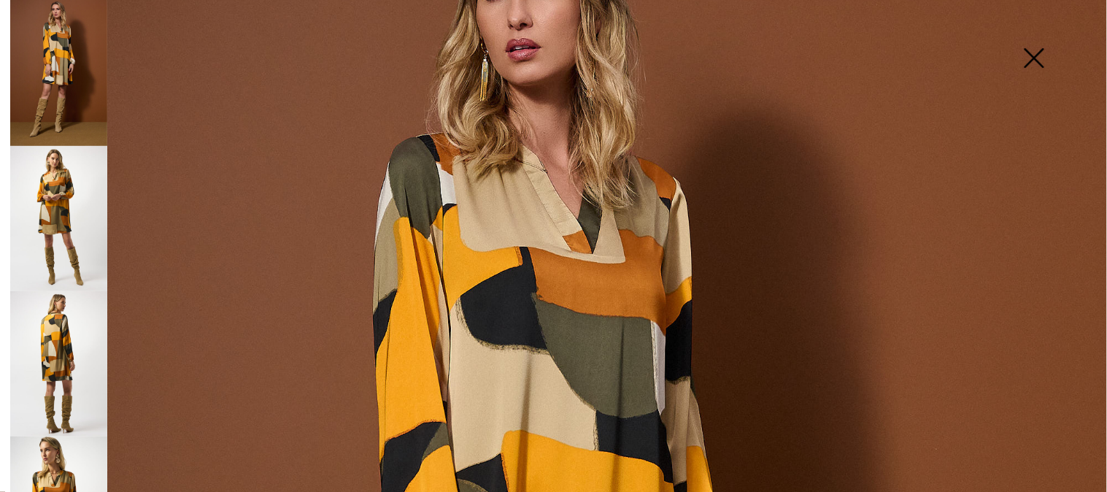
scroll to position [81, 0]
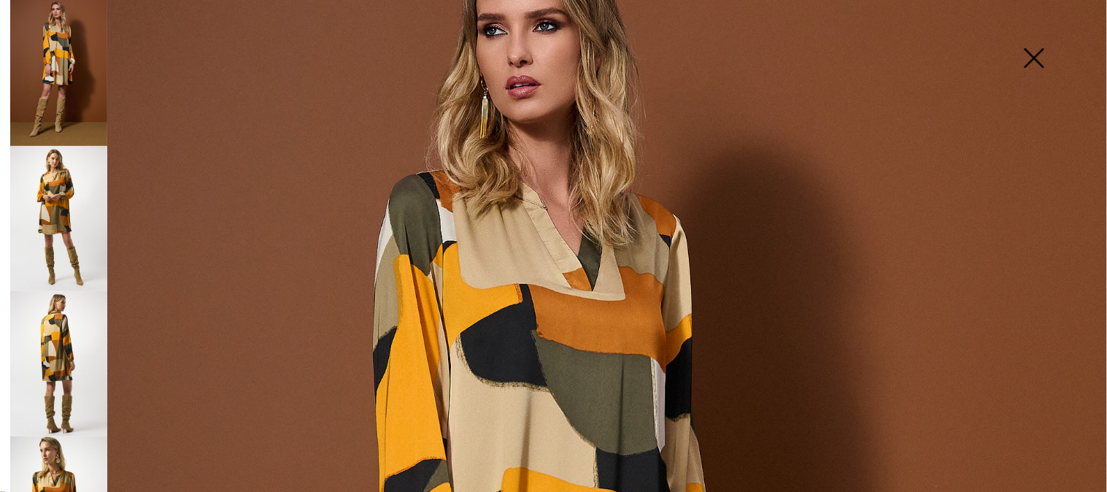
click at [54, 315] on img at bounding box center [58, 363] width 97 height 145
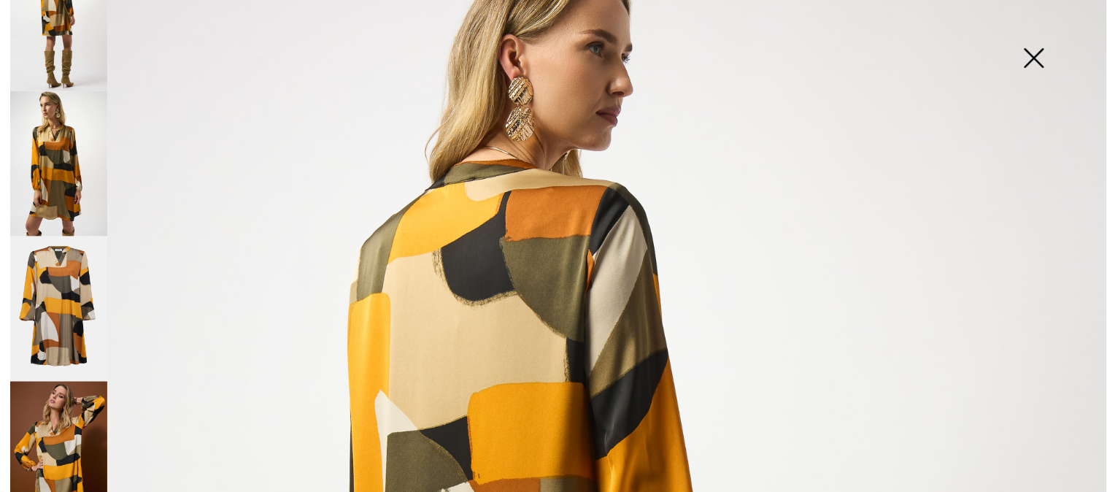
scroll to position [351, 0]
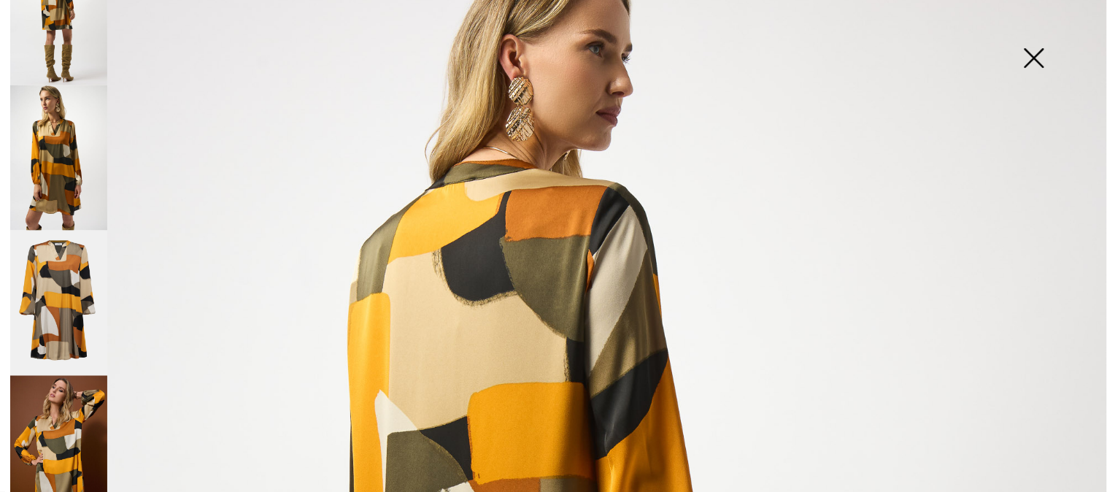
click at [63, 287] on img at bounding box center [58, 303] width 97 height 145
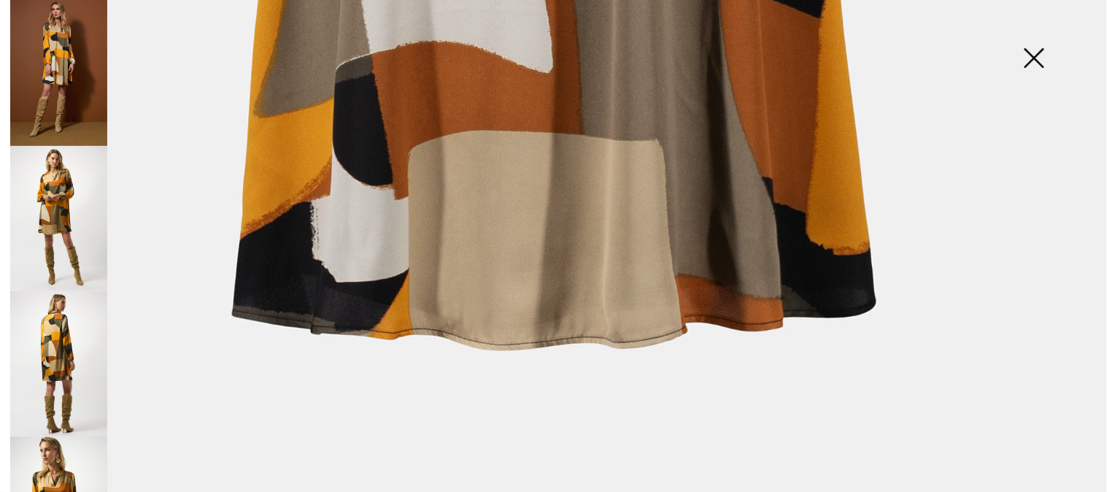
scroll to position [1149, 0]
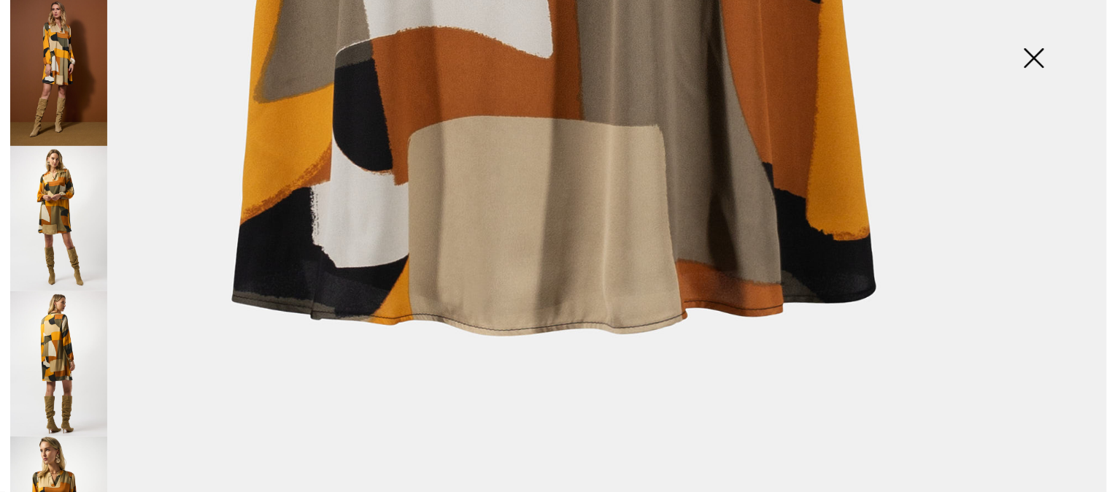
click at [1038, 53] on img at bounding box center [1033, 59] width 73 height 75
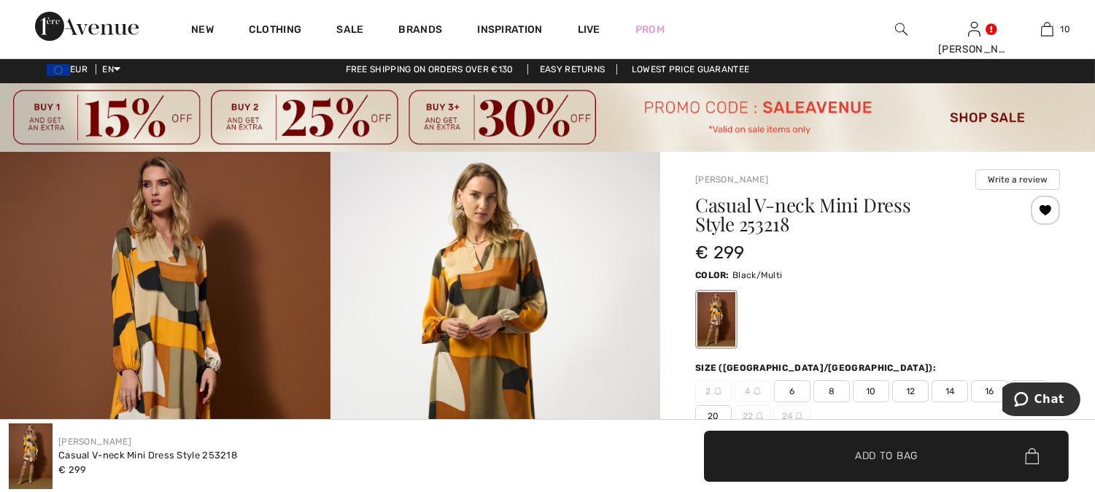
scroll to position [0, 0]
